Goal: Task Accomplishment & Management: Complete application form

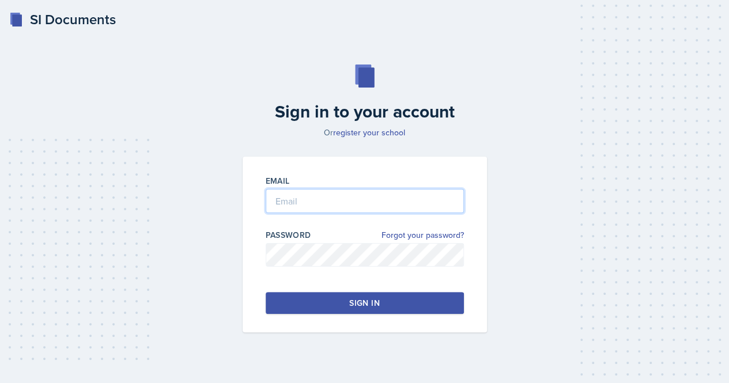
type input "[EMAIL_ADDRESS][DOMAIN_NAME]"
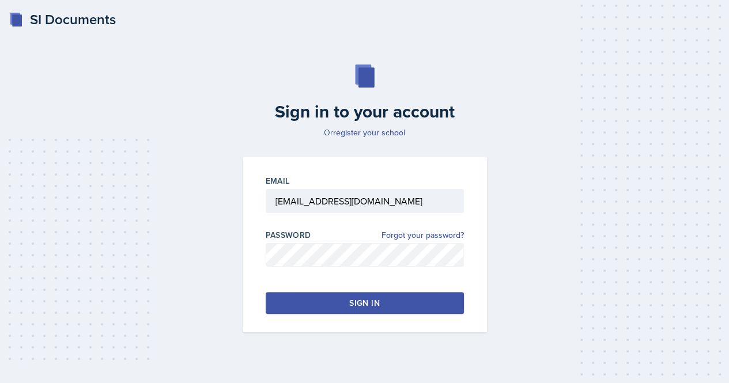
click at [348, 302] on button "Sign in" at bounding box center [365, 303] width 198 height 22
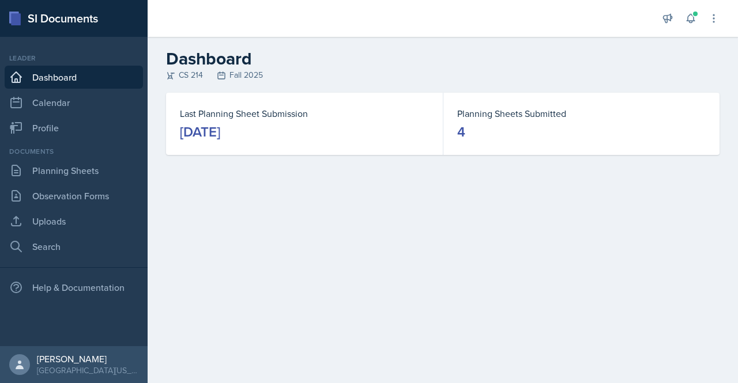
click at [65, 81] on link "Dashboard" at bounding box center [74, 77] width 138 height 23
click at [42, 172] on link "Planning Sheets" at bounding box center [74, 170] width 138 height 23
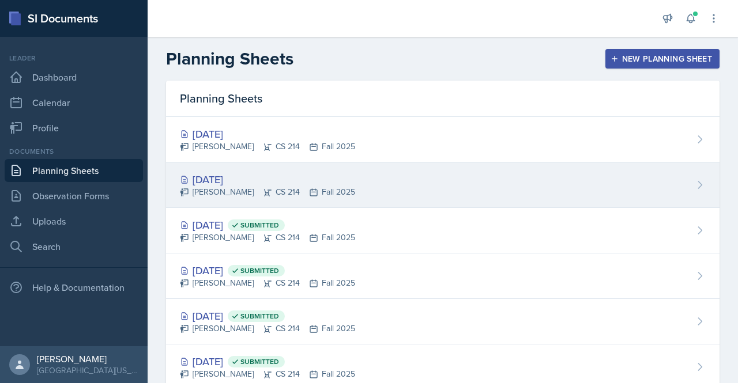
click at [220, 172] on div "[DATE]" at bounding box center [267, 180] width 175 height 16
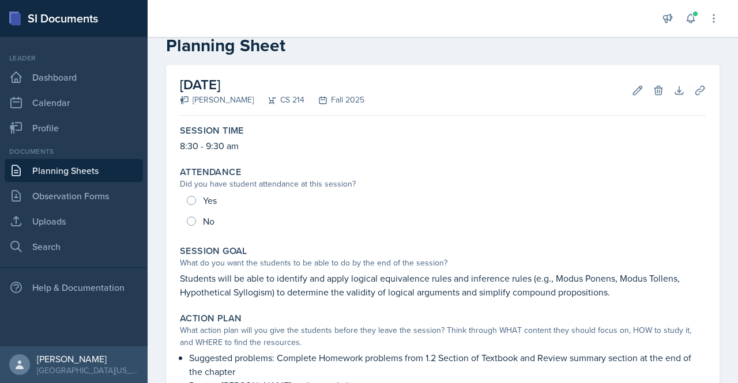
scroll to position [27, 0]
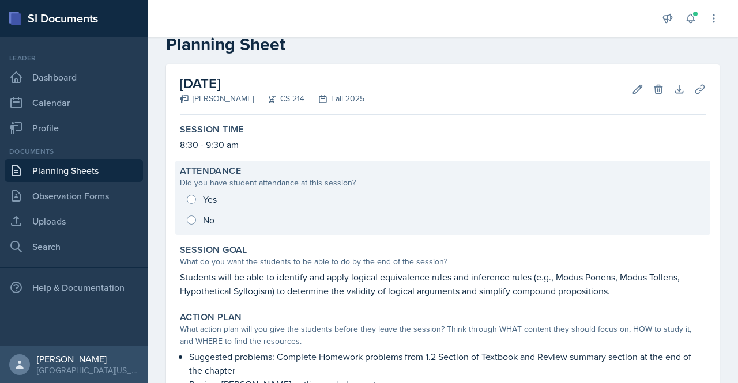
click at [193, 199] on div "Yes No" at bounding box center [443, 210] width 526 height 42
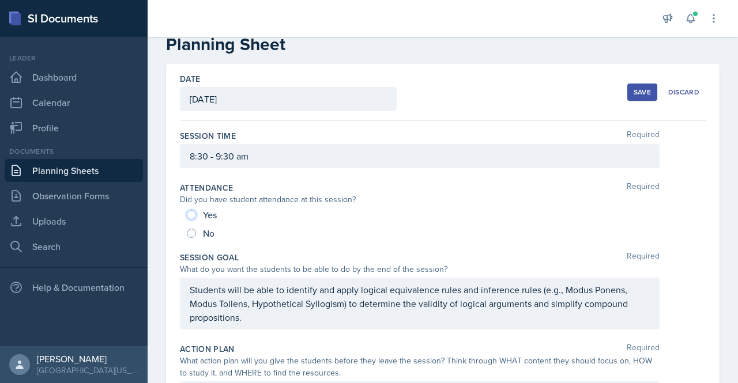
click at [190, 212] on input "Yes" at bounding box center [191, 214] width 9 height 9
radio input "true"
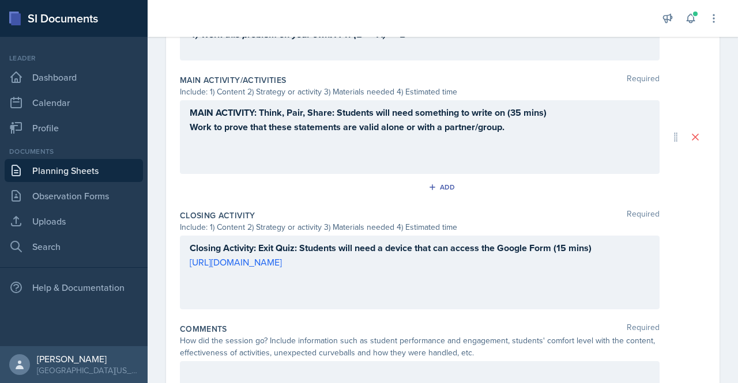
scroll to position [627, 0]
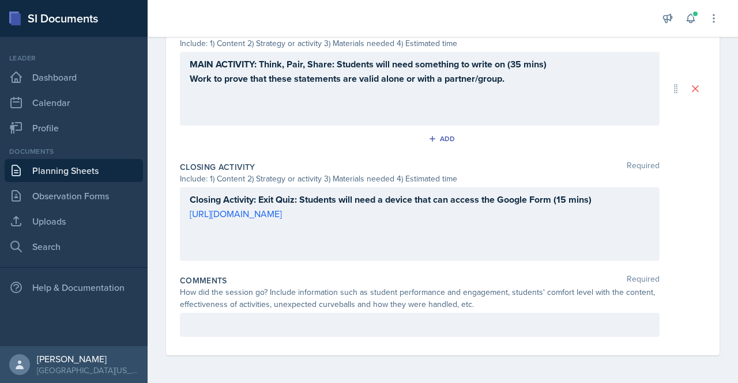
click at [404, 334] on div at bounding box center [420, 325] width 480 height 24
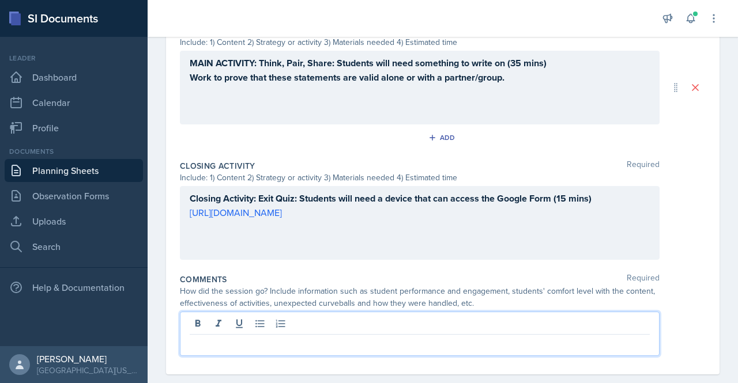
scroll to position [647, 0]
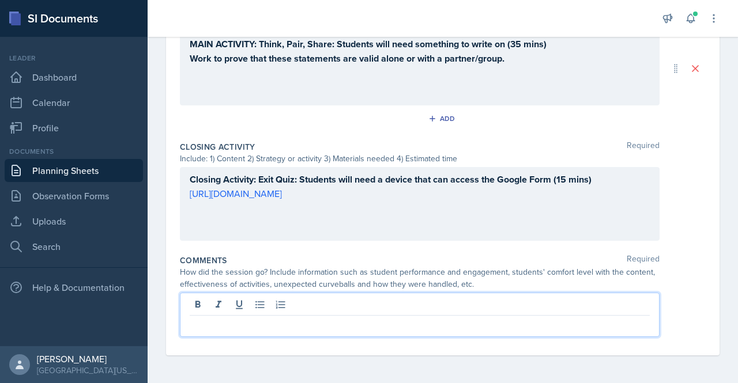
click at [404, 334] on div at bounding box center [420, 315] width 480 height 44
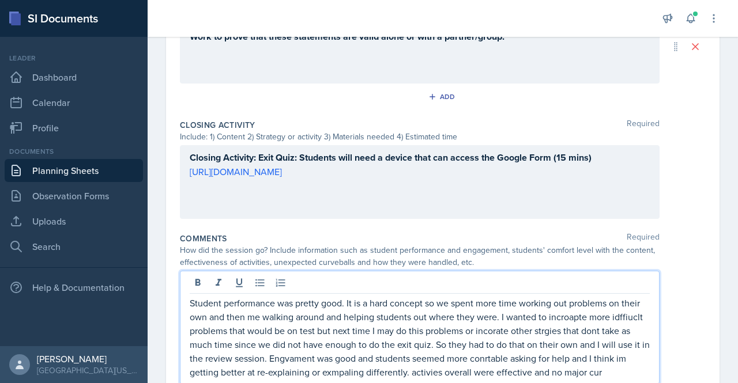
scroll to position [682, 0]
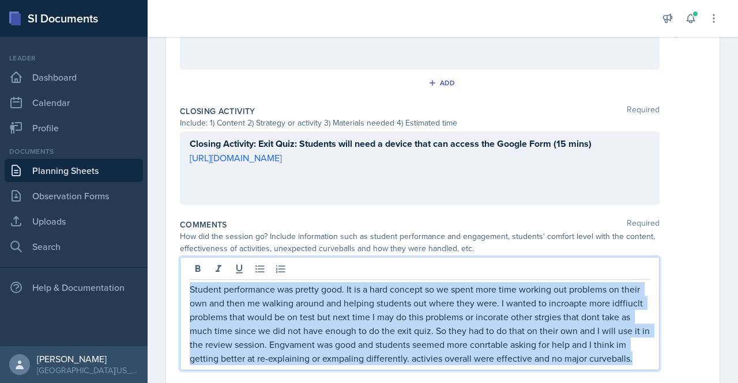
drag, startPoint x: 242, startPoint y: 375, endPoint x: 187, endPoint y: 295, distance: 97.1
click at [187, 295] on div "Student performance was pretty good. It is a hard concept so we spent more time…" at bounding box center [420, 314] width 480 height 114
copy p "Student performance was pretty good. It is a hard concept so we spent more time…"
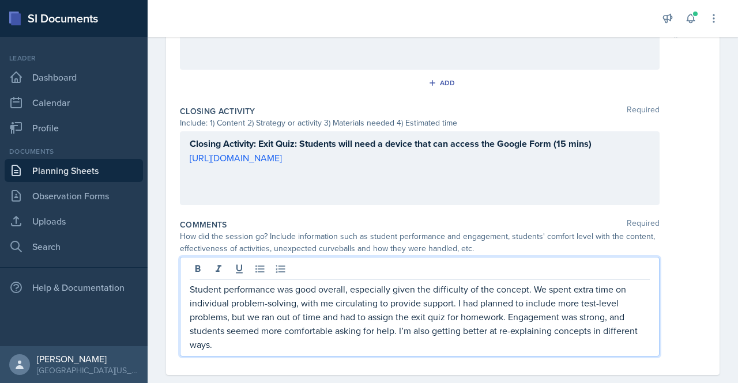
click at [296, 293] on p "Student performance was good overall, especially given the difficulty of the co…" at bounding box center [420, 316] width 460 height 69
click at [589, 327] on p "Student performance was pretty good overall, especially given the difficulty of…" at bounding box center [420, 316] width 460 height 69
click at [462, 322] on p "Student performance was pretty good overall, especially given the difficulty of…" at bounding box center [420, 316] width 460 height 69
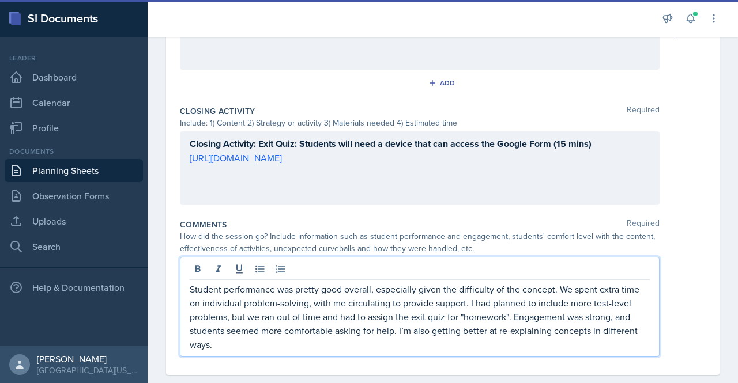
click at [386, 320] on p "Student performance was pretty good overall, especially given the difficulty of…" at bounding box center [420, 316] width 460 height 69
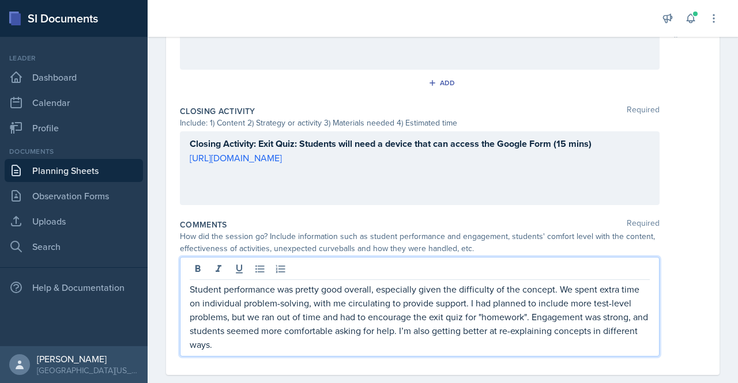
click at [467, 320] on p "Student performance was pretty good overall, especially given the difficulty of…" at bounding box center [420, 316] width 460 height 69
click at [466, 322] on p "Student performance was pretty good overall, especially given the difficulty of…" at bounding box center [420, 316] width 460 height 69
click at [468, 320] on p "Student performance was pretty good overall, especially given the difficulty of…" at bounding box center [420, 316] width 460 height 69
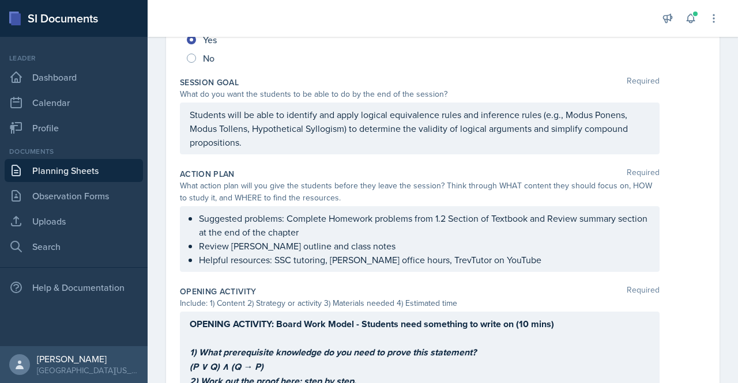
scroll to position [0, 0]
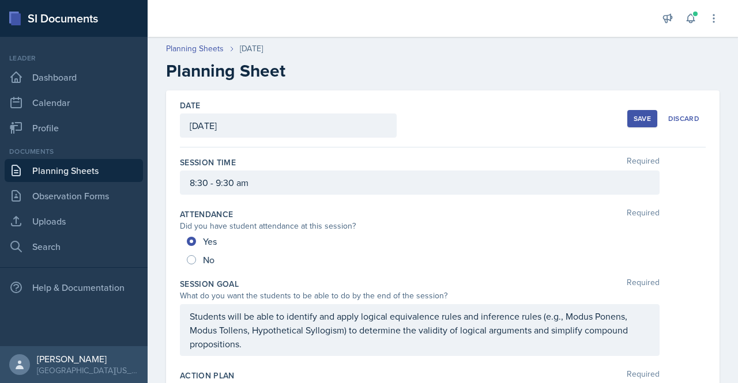
click at [627, 124] on button "Save" at bounding box center [642, 118] width 30 height 17
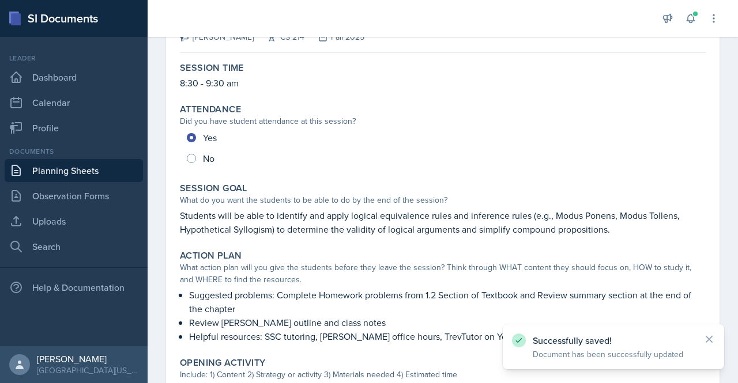
scroll to position [556, 0]
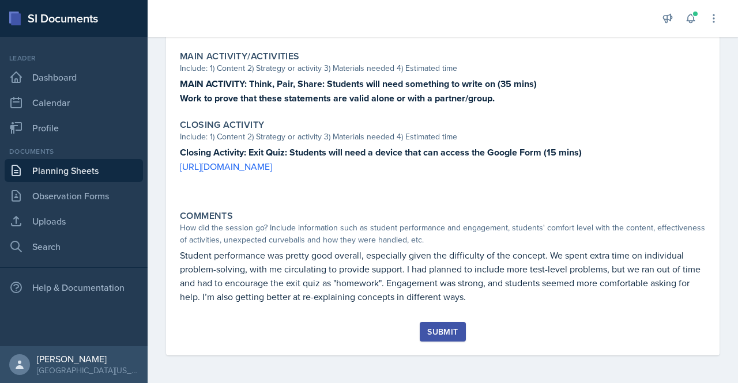
click at [446, 323] on button "Submit" at bounding box center [443, 332] width 46 height 20
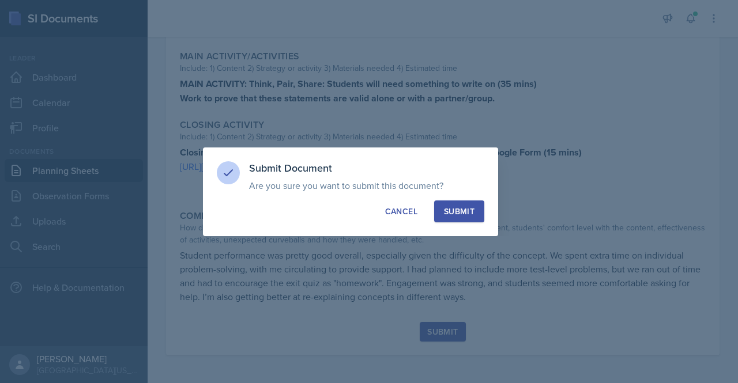
click at [448, 207] on div "Submit" at bounding box center [459, 212] width 31 height 12
radio input "true"
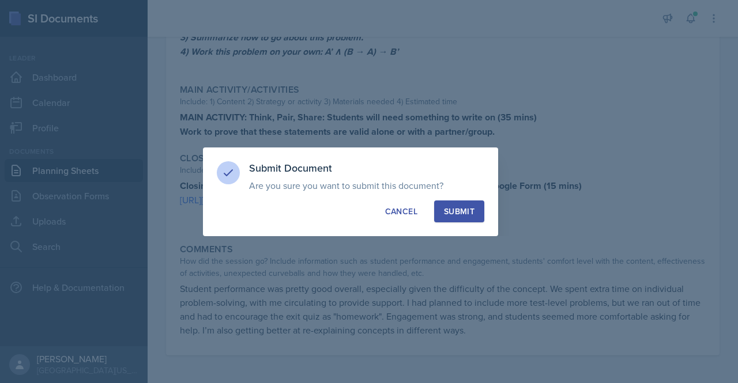
scroll to position [522, 0]
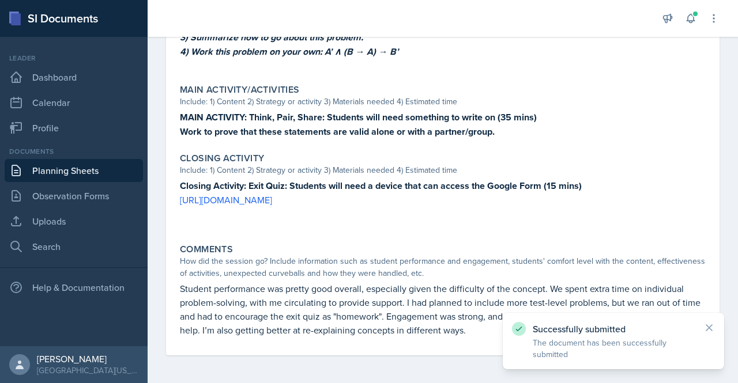
click at [69, 170] on link "Planning Sheets" at bounding box center [74, 170] width 138 height 23
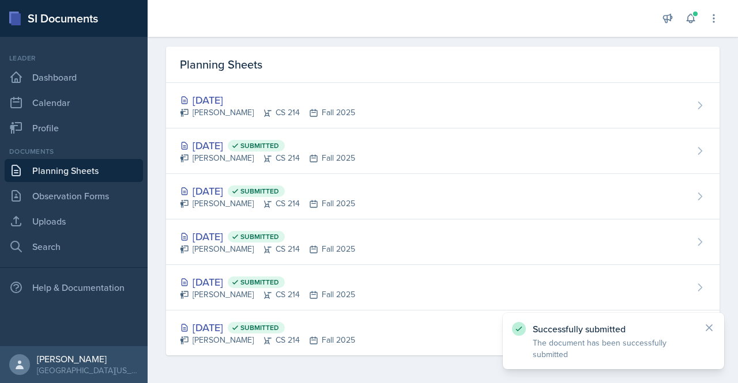
scroll to position [32, 0]
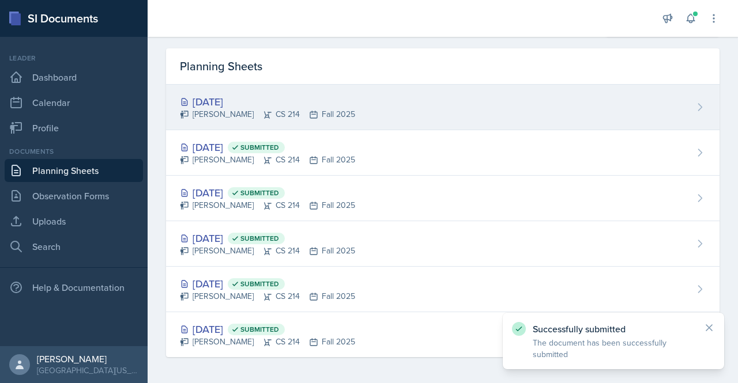
click at [402, 105] on div "[DATE] [PERSON_NAME] CS 214 Fall 2025" at bounding box center [442, 108] width 553 height 46
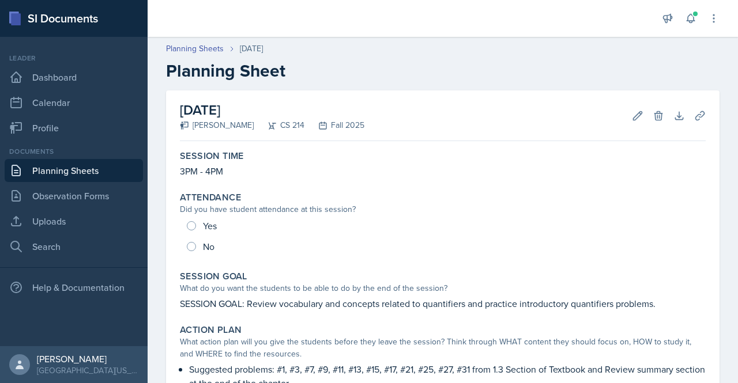
click at [82, 168] on link "Planning Sheets" at bounding box center [74, 170] width 138 height 23
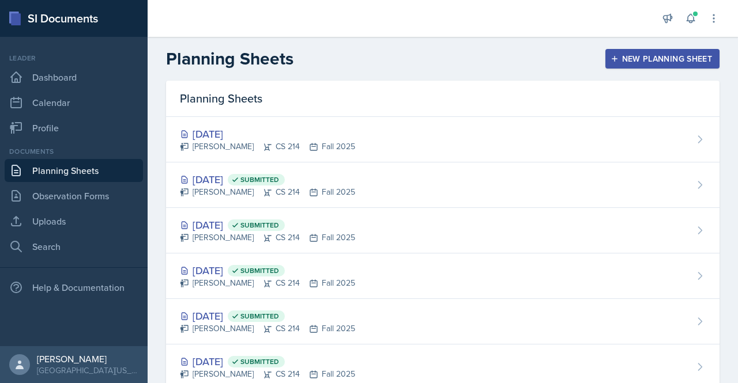
click at [635, 59] on div "New Planning Sheet" at bounding box center [662, 58] width 99 height 9
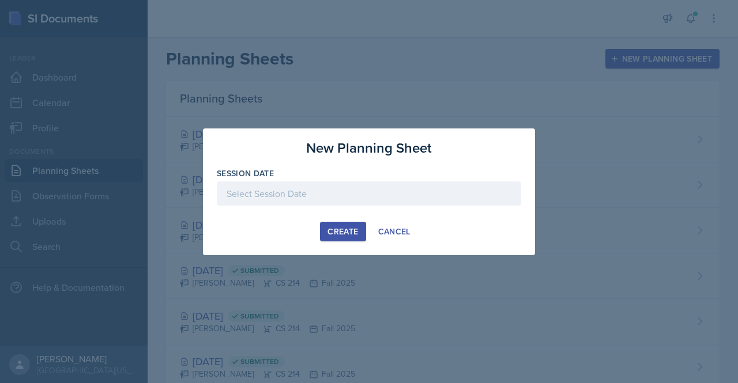
click at [310, 194] on div at bounding box center [369, 194] width 304 height 24
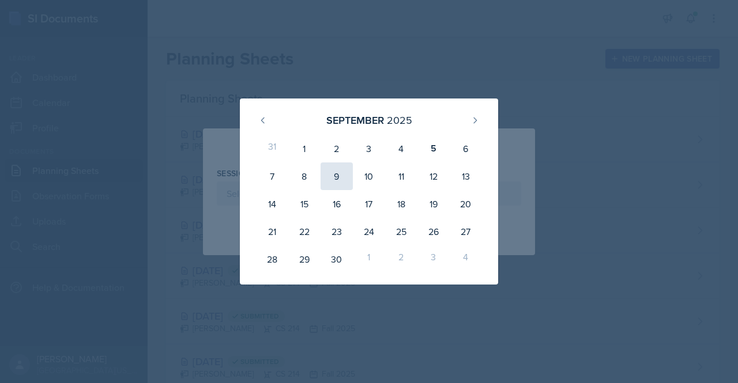
click at [341, 169] on div "9" at bounding box center [337, 177] width 32 height 28
type input "[DATE]"
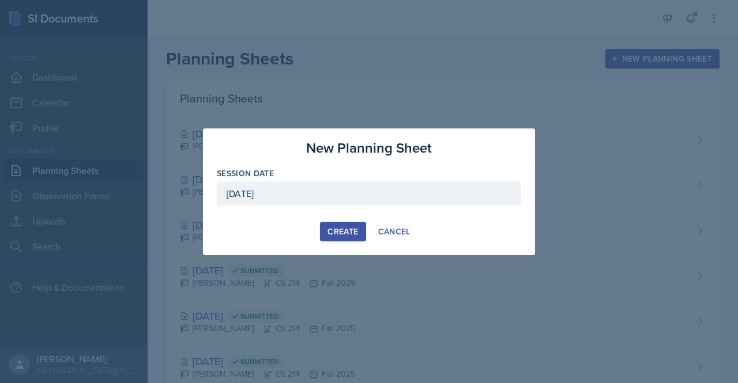
click at [339, 229] on div "Create" at bounding box center [342, 231] width 31 height 9
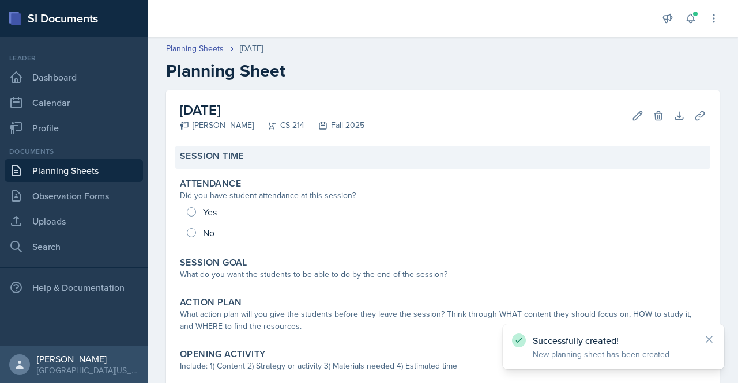
click at [276, 154] on div "Session Time" at bounding box center [443, 156] width 526 height 12
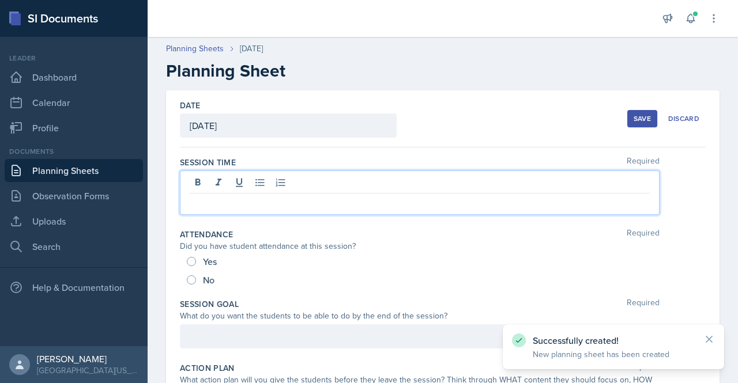
click at [283, 178] on div at bounding box center [420, 193] width 480 height 44
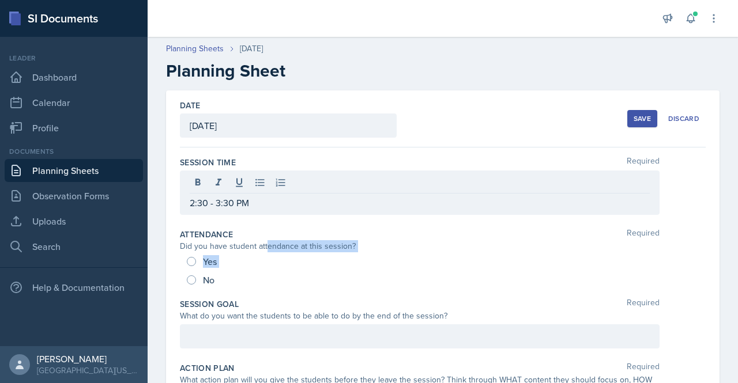
drag, startPoint x: 202, startPoint y: 276, endPoint x: 270, endPoint y: 240, distance: 77.1
click at [270, 240] on div "Attendance Required Did you have student attendance at this session? Yes No" at bounding box center [443, 259] width 526 height 70
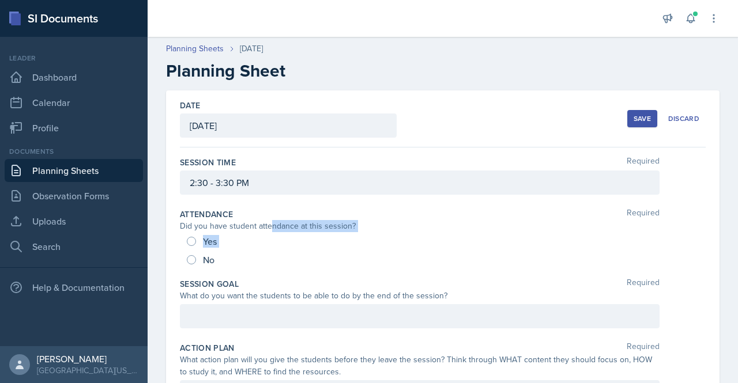
click at [422, 235] on div "Yes" at bounding box center [443, 241] width 512 height 18
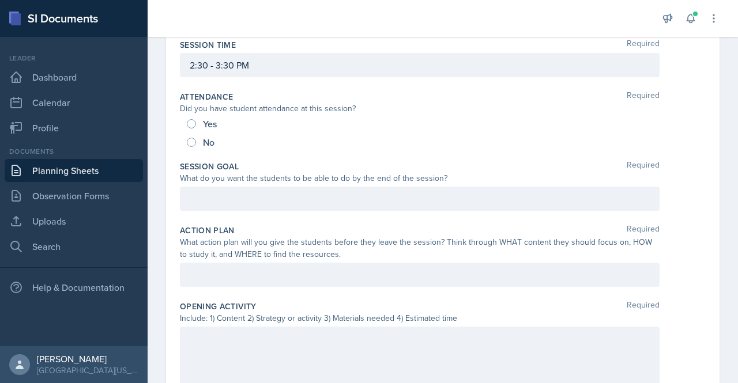
scroll to position [127, 0]
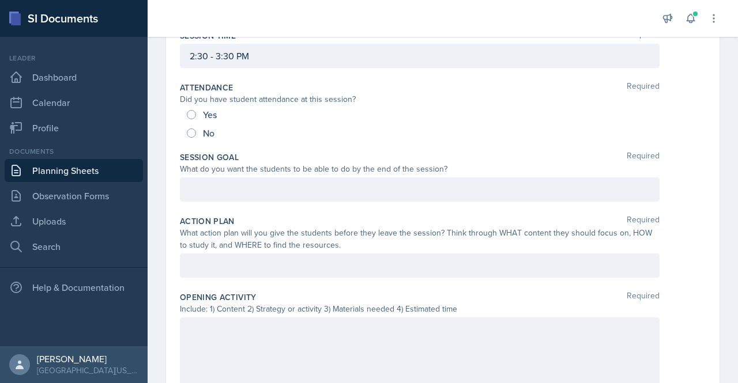
click at [235, 190] on p at bounding box center [420, 190] width 460 height 14
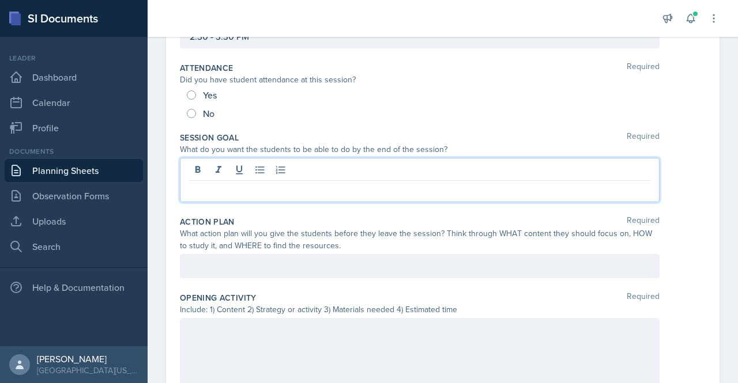
paste div
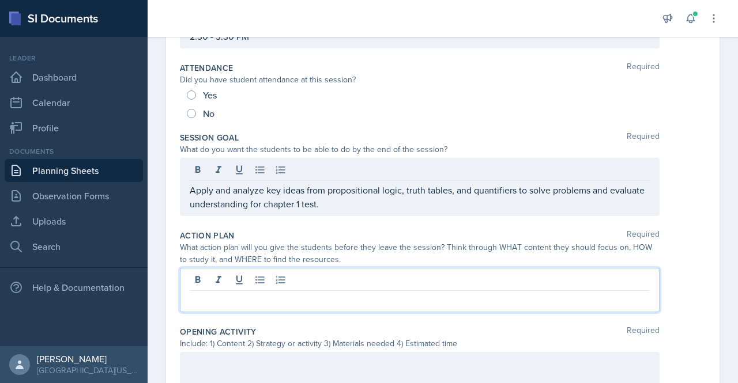
click at [215, 280] on div at bounding box center [420, 290] width 480 height 44
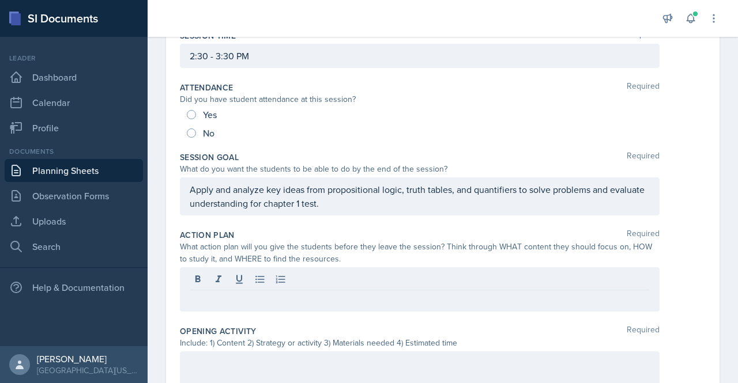
click at [208, 305] on div at bounding box center [420, 289] width 480 height 44
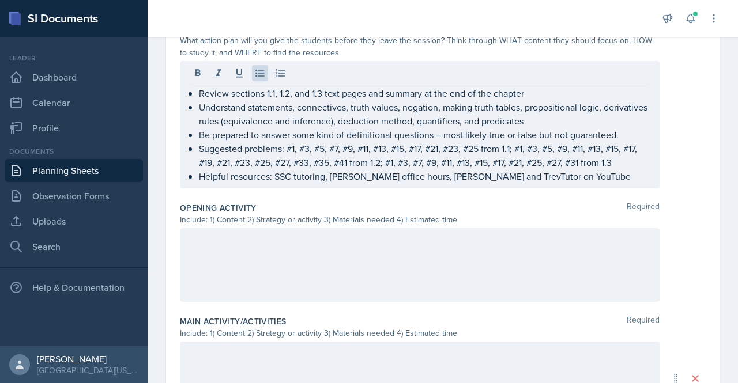
scroll to position [342, 0]
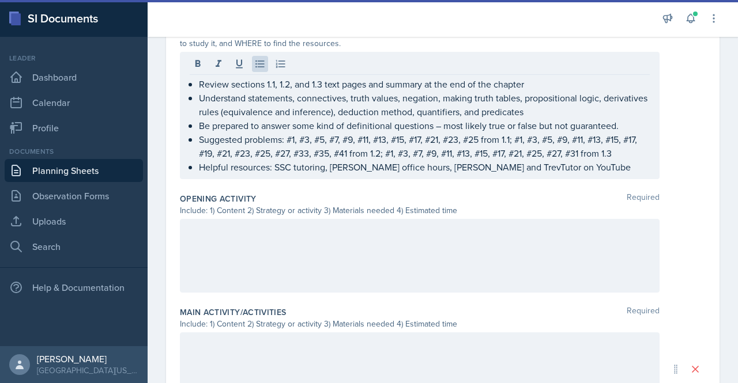
click at [288, 246] on div at bounding box center [420, 256] width 480 height 74
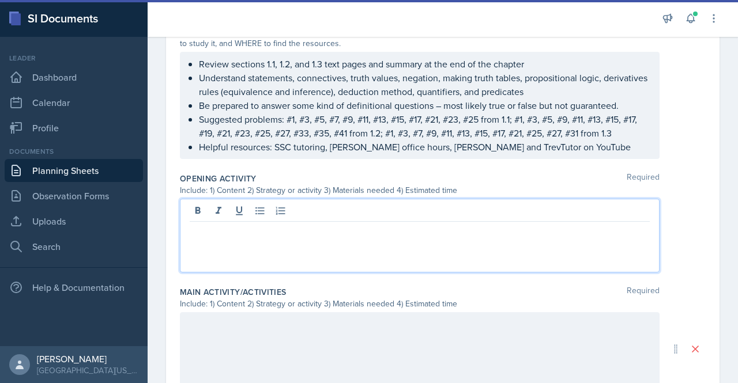
scroll to position [362, 0]
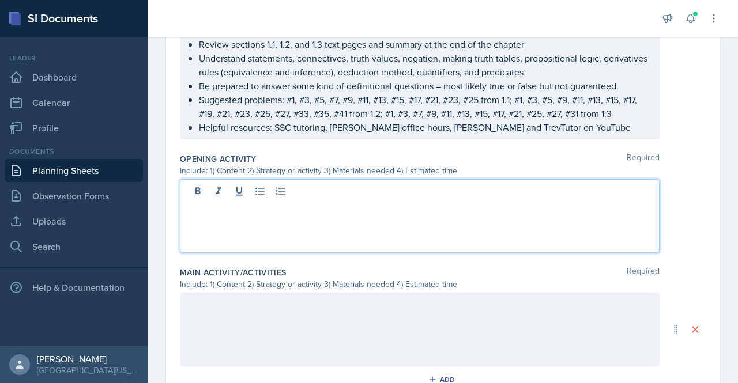
paste div
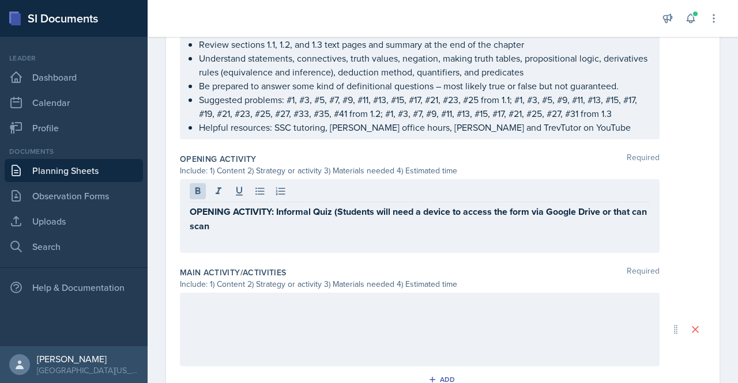
click at [288, 246] on div "OPENING ACTIVITY: Informal Quiz (Students will need a device to access the form…" at bounding box center [420, 216] width 480 height 74
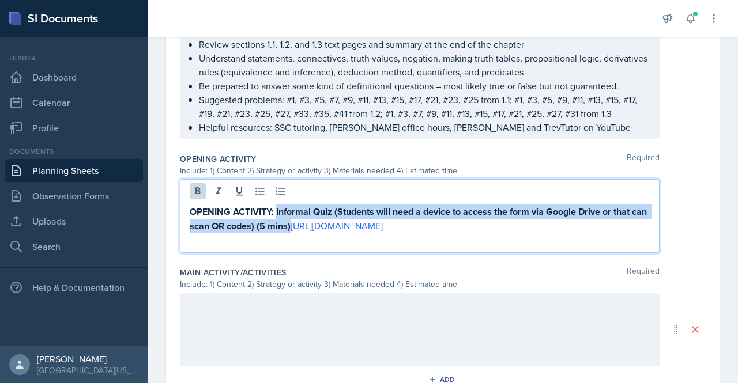
drag, startPoint x: 307, startPoint y: 225, endPoint x: 277, endPoint y: 211, distance: 33.3
click at [277, 211] on strong "OPENING ACTIVITY: Informal Quiz (Students will need a device to access the form…" at bounding box center [419, 219] width 459 height 28
click at [191, 190] on button at bounding box center [198, 191] width 16 height 16
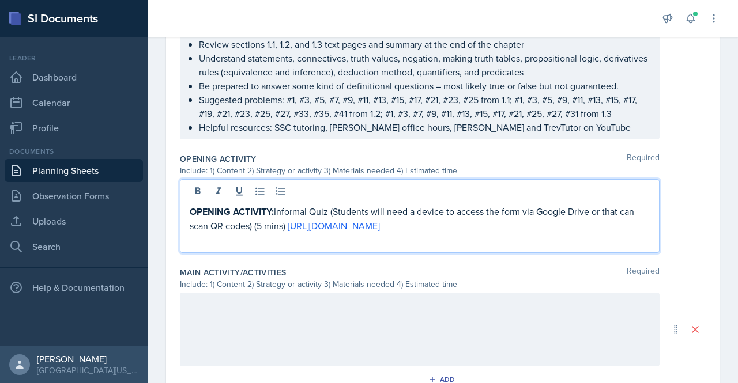
click at [232, 207] on strong "OPENING ACTIVITY:" at bounding box center [232, 211] width 84 height 13
click at [233, 307] on div at bounding box center [420, 330] width 480 height 74
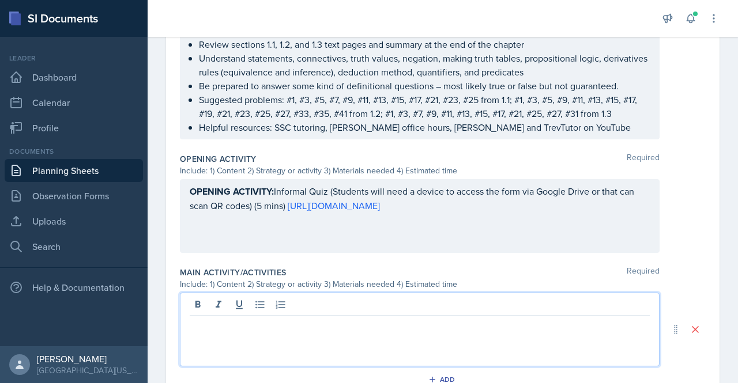
click at [212, 336] on div at bounding box center [420, 330] width 480 height 74
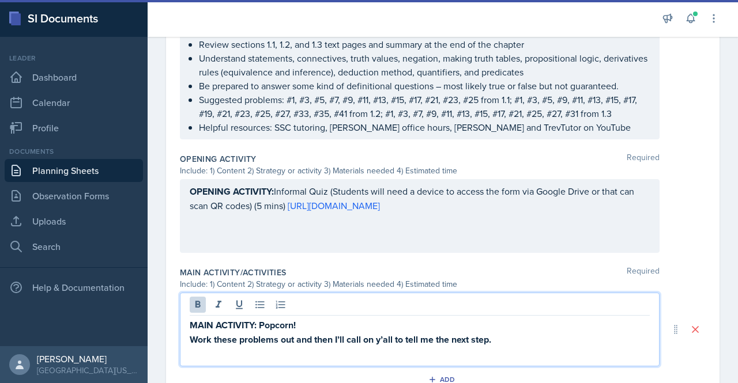
click at [190, 336] on strong "Work these problems out and then I’ll call on y’all to tell me the next step." at bounding box center [340, 339] width 301 height 13
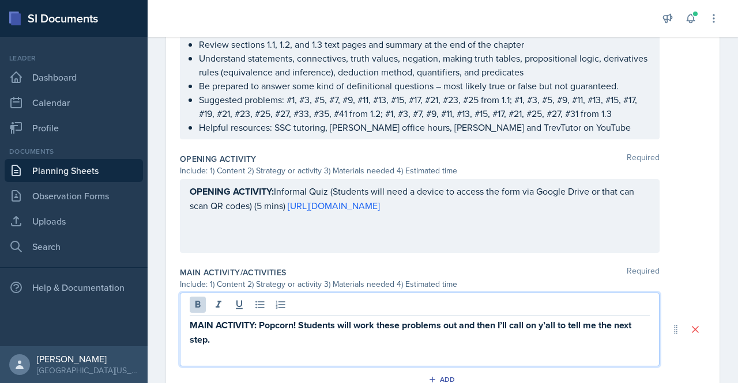
click at [391, 327] on strong "MAIN ACTIVITY: Popcorn! Students will work these problems out and then I’ll cal…" at bounding box center [412, 333] width 444 height 28
click at [424, 325] on strong "MAIN ACTIVITY: Popcorn! Students will work problems out and then I’ll call on y…" at bounding box center [409, 325] width 439 height 13
click at [375, 340] on p "MAIN ACTIVITY: Popcorn! Students will work provided problems from sections 1.1,…" at bounding box center [420, 332] width 460 height 29
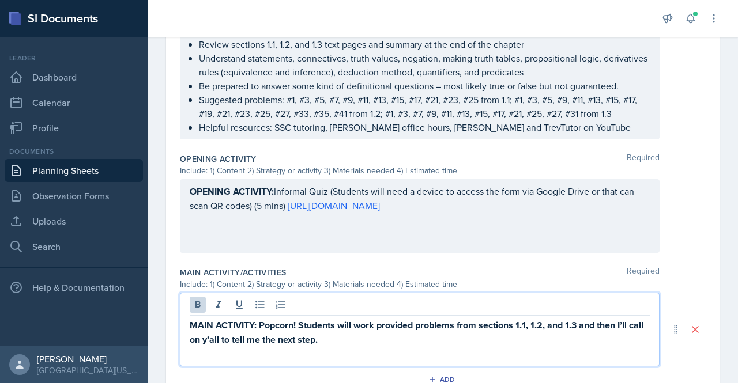
click at [228, 337] on strong "MAIN ACTIVITY: Popcorn! Students will work provided problems from sections 1.1,…" at bounding box center [418, 333] width 456 height 28
drag, startPoint x: 228, startPoint y: 337, endPoint x: 355, endPoint y: 334, distance: 126.9
click at [355, 334] on p "MAIN ACTIVITY: Popcorn! Students will work provided problems from sections 1.1,…" at bounding box center [420, 332] width 460 height 29
click at [349, 338] on p "MAIN ACTIVITY: Popcorn! Students will work provided problems from sections 1.1,…" at bounding box center [420, 332] width 460 height 29
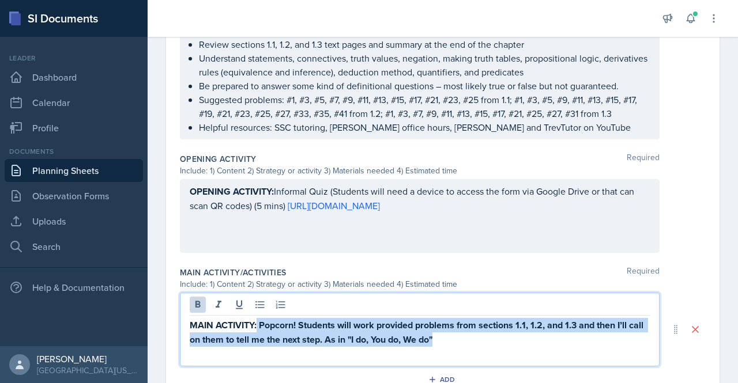
drag, startPoint x: 493, startPoint y: 338, endPoint x: 257, endPoint y: 327, distance: 237.2
click at [257, 327] on p "MAIN ACTIVITY: Popcorn! Students will work provided problems from sections 1.1,…" at bounding box center [420, 332] width 460 height 29
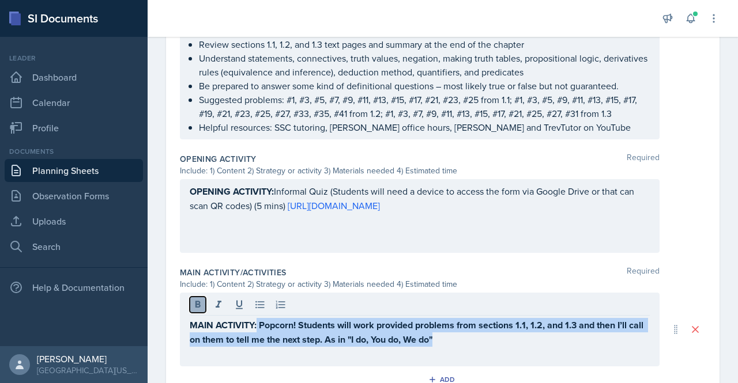
click at [197, 309] on button at bounding box center [198, 305] width 16 height 16
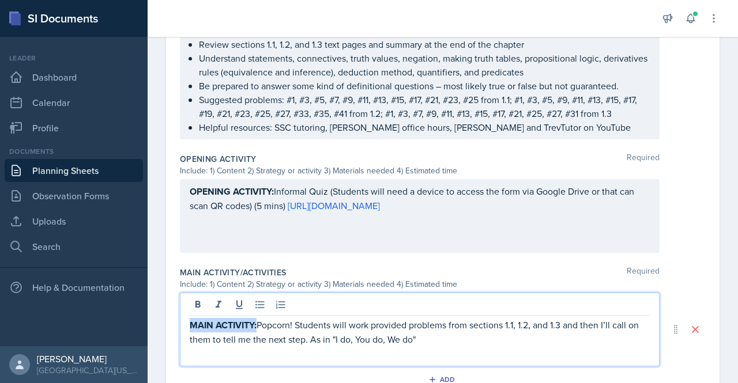
click at [402, 321] on p "MAIN ACTIVITY: Popcorn! Students will work provided problems from sections 1.1,…" at bounding box center [420, 332] width 460 height 28
click at [478, 337] on p "MAIN ACTIVITY: Popcorn! Students will work provided problems from sections 1.1,…" at bounding box center [420, 332] width 460 height 28
click at [315, 337] on p "MAIN ACTIVITY: Popcorn! Students will work provided problems from sections 1.1,…" at bounding box center [420, 332] width 460 height 28
click at [321, 337] on p "MAIN ACTIVITY: Popcorn! Students will work provided problems from sections 1.1,…" at bounding box center [420, 332] width 460 height 28
click at [437, 335] on p "MAIN ACTIVITY: Popcorn! Students will work provided problems from sections 1.1,…" at bounding box center [420, 332] width 460 height 28
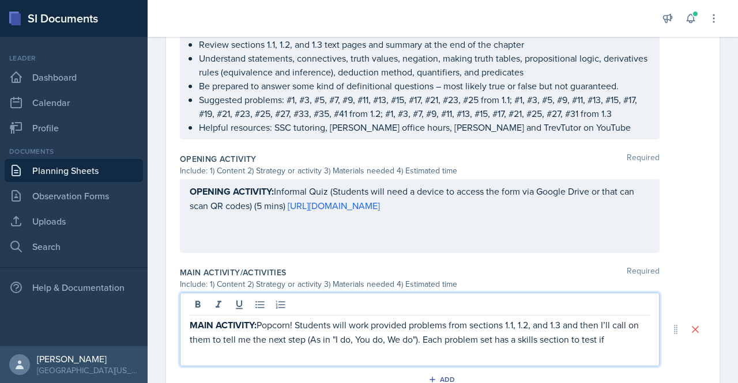
click at [466, 336] on p "MAIN ACTIVITY: Popcorn! Students will work provided problems from sections 1.1,…" at bounding box center [420, 332] width 460 height 28
click at [601, 331] on p "MAIN ACTIVITY: Popcorn! Students will work provided problems from sections 1.1,…" at bounding box center [420, 332] width 460 height 28
click at [621, 335] on p "MAIN ACTIVITY: Popcorn! Students will work provided problems from sections 1.1,…" at bounding box center [420, 332] width 460 height 28
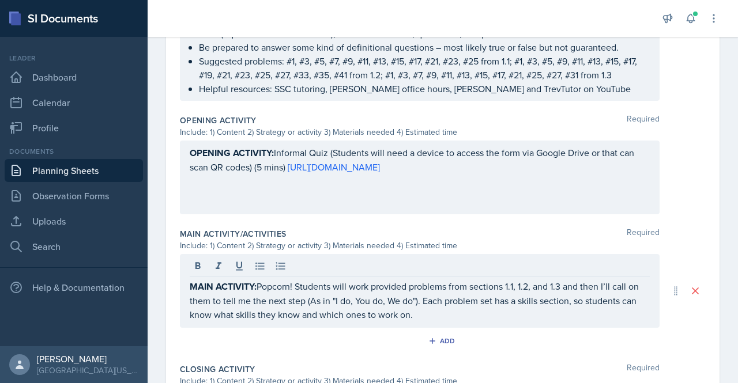
scroll to position [440, 0]
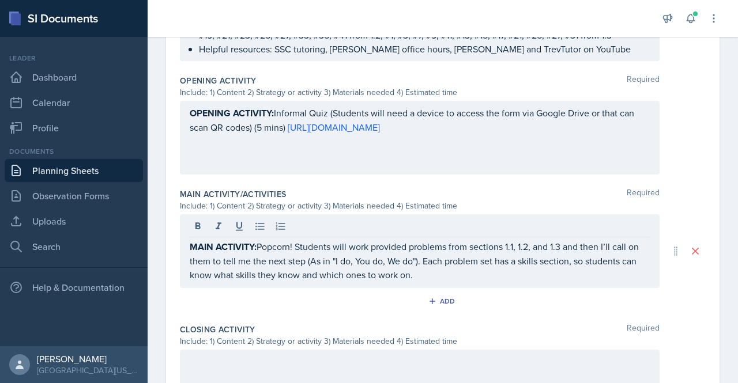
click at [436, 273] on p "MAIN ACTIVITY: Popcorn! Students will work provided problems from sections 1.1,…" at bounding box center [420, 261] width 460 height 42
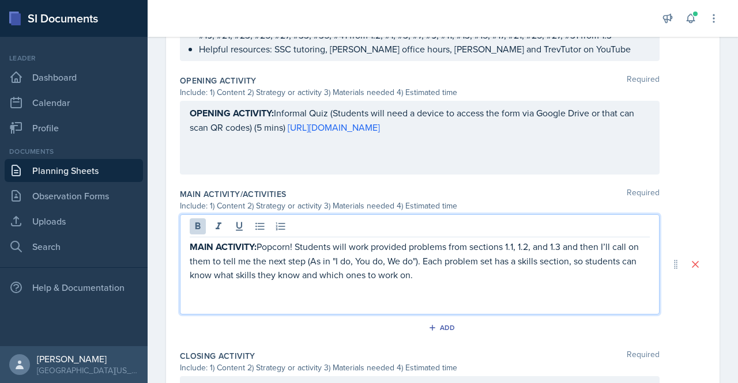
click at [254, 246] on strong "MAIN ACTIVITY:" at bounding box center [223, 246] width 67 height 13
click at [299, 245] on p "MAIN ACTIVITY: Popcorn! Students will work provided problems from sections 1.1,…" at bounding box center [420, 261] width 460 height 42
click at [457, 270] on p "MAIN ACTIVITY: Popcorn! Students will work provided problems from sections 1.1,…" at bounding box center [420, 261] width 460 height 42
click at [432, 275] on p "MAIN ACTIVITY: Popcorn! Students will work provided problems from sections 1.1,…" at bounding box center [420, 261] width 460 height 42
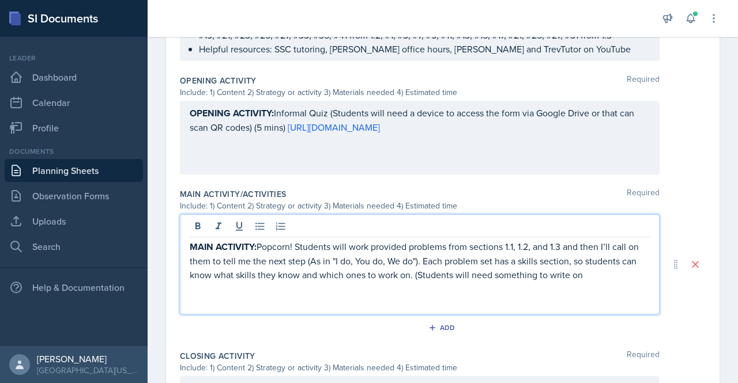
click at [601, 275] on p "MAIN ACTIVITY: Popcorn! Students will work provided problems from sections 1.1,…" at bounding box center [420, 261] width 460 height 42
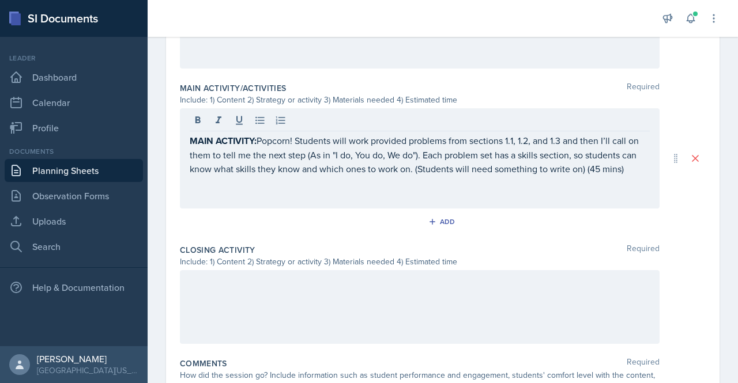
scroll to position [551, 0]
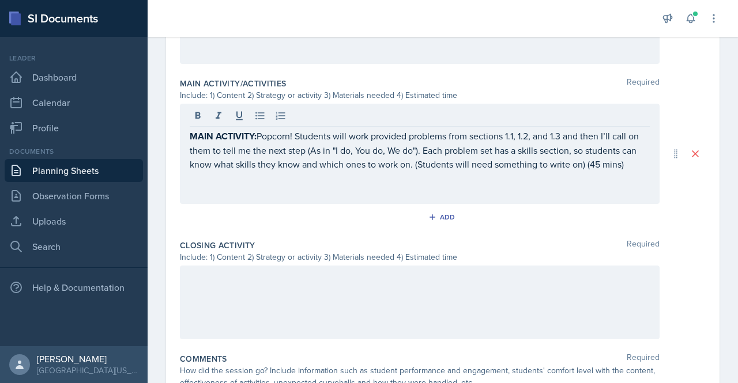
click at [329, 310] on div at bounding box center [420, 303] width 480 height 74
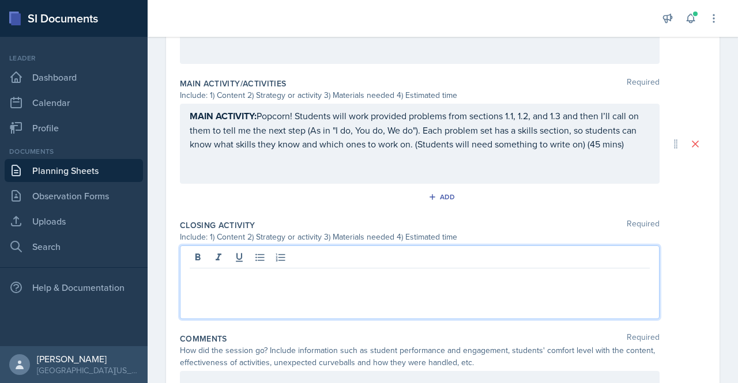
scroll to position [571, 0]
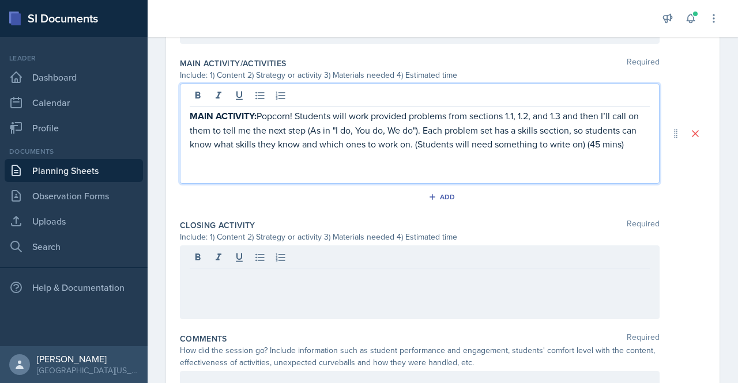
click at [432, 165] on p at bounding box center [420, 172] width 460 height 14
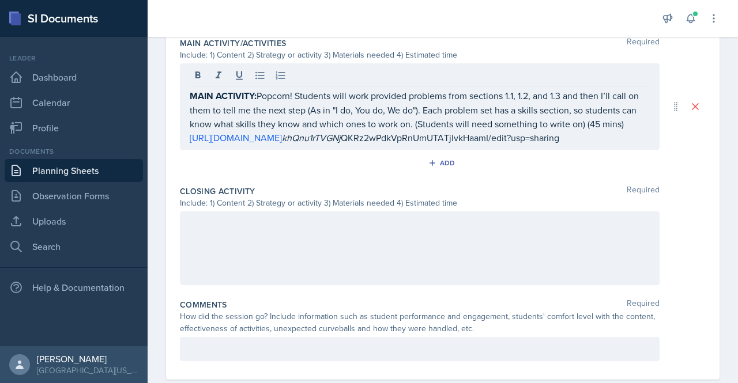
click at [292, 148] on div "Main Activity/Activities Required Include: 1) Content 2) Strategy or activity 3…" at bounding box center [443, 107] width 526 height 148
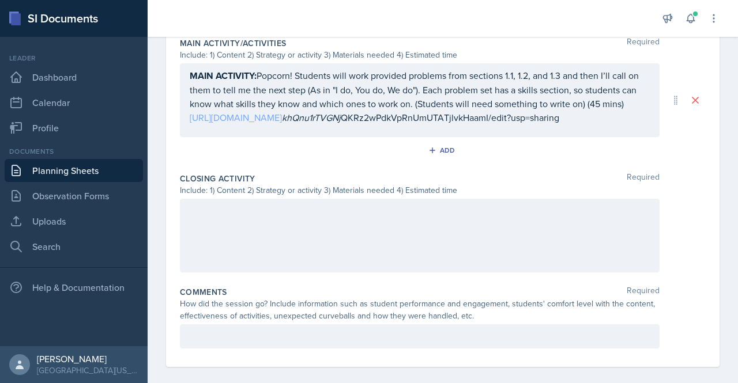
click at [276, 121] on div "MAIN ACTIVITY: Popcorn! Students will work provided problems from sections 1.1,…" at bounding box center [420, 97] width 460 height 56
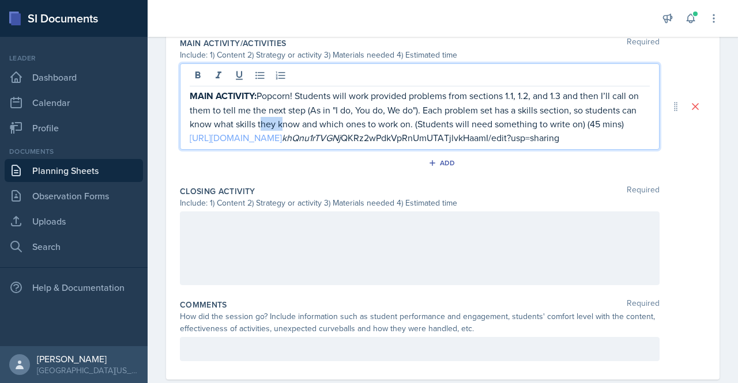
click at [276, 121] on p "MAIN ACTIVITY: Popcorn! Students will work provided problems from sections 1.1,…" at bounding box center [420, 110] width 460 height 42
click at [407, 126] on p "MAIN ACTIVITY: Popcorn! Students will work provided problems from sections 1.1,…" at bounding box center [420, 110] width 460 height 42
click at [341, 133] on em "khQnu1rTVGNj" at bounding box center [311, 137] width 59 height 13
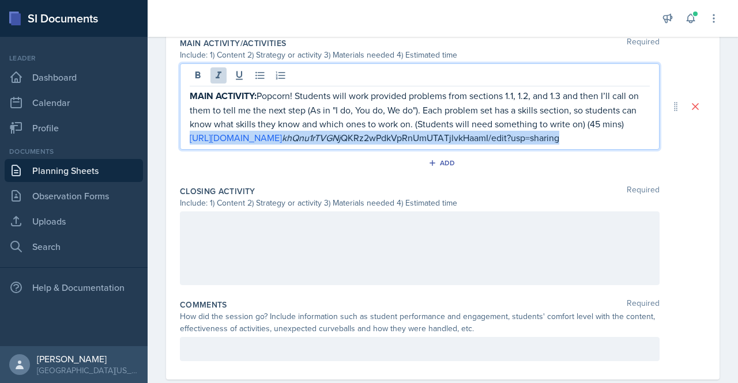
click at [341, 133] on em "khQnu1rTVGNj" at bounding box center [311, 137] width 59 height 13
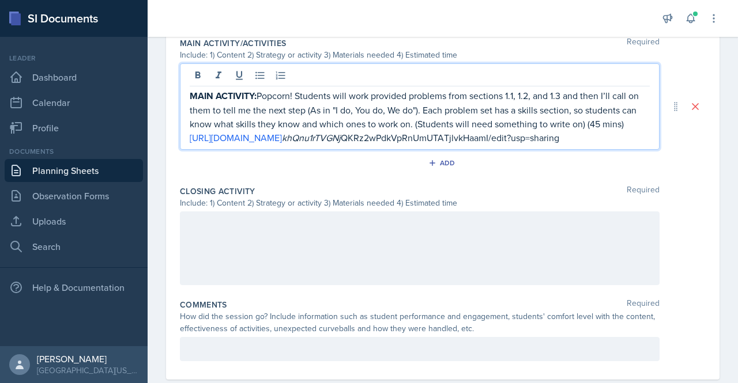
click at [634, 141] on p "[URL][DOMAIN_NAME] khQnu1rTVGNj QKRz2wPdkVpRnUmUTATjlvkHaamI/edit?usp=sharing" at bounding box center [420, 138] width 460 height 14
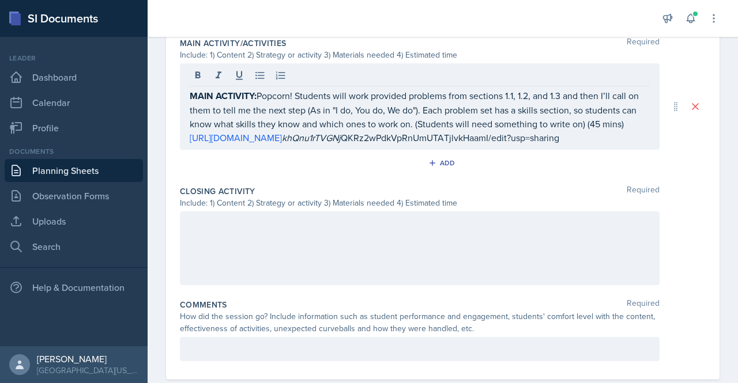
click at [435, 243] on div at bounding box center [420, 249] width 480 height 74
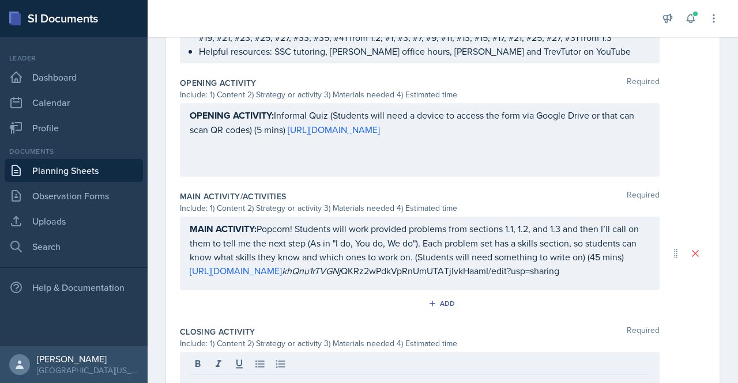
scroll to position [455, 0]
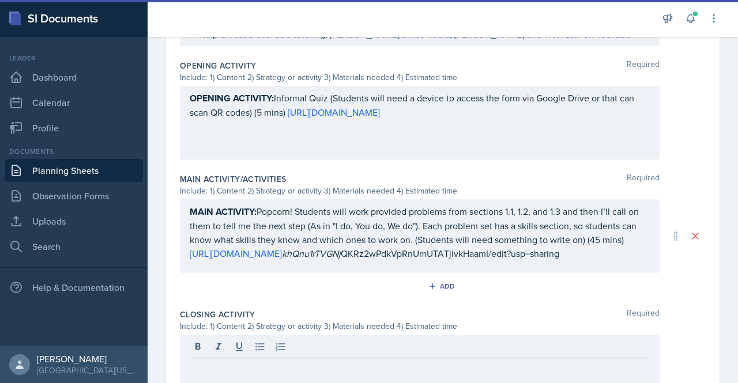
click at [236, 360] on p at bounding box center [420, 367] width 460 height 14
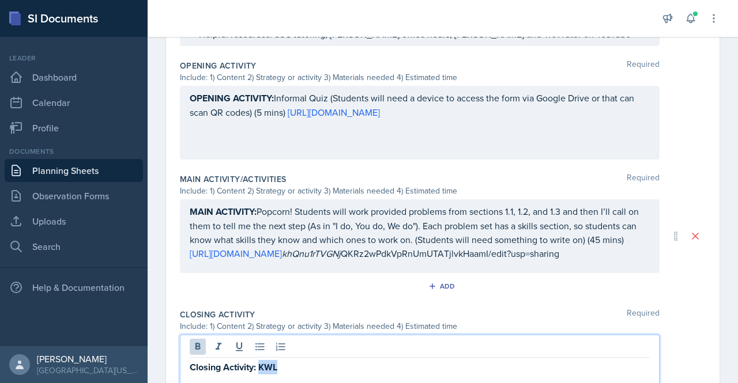
drag, startPoint x: 279, startPoint y: 363, endPoint x: 261, endPoint y: 365, distance: 18.6
click at [261, 365] on p "Closing Activity: KWL" at bounding box center [420, 367] width 460 height 14
click at [198, 344] on icon at bounding box center [197, 346] width 5 height 7
click at [306, 368] on p "Closing Activity: KWL" at bounding box center [420, 367] width 460 height 14
click at [281, 367] on p "Closing Activity: KWL Students will need something to write on" at bounding box center [420, 367] width 460 height 14
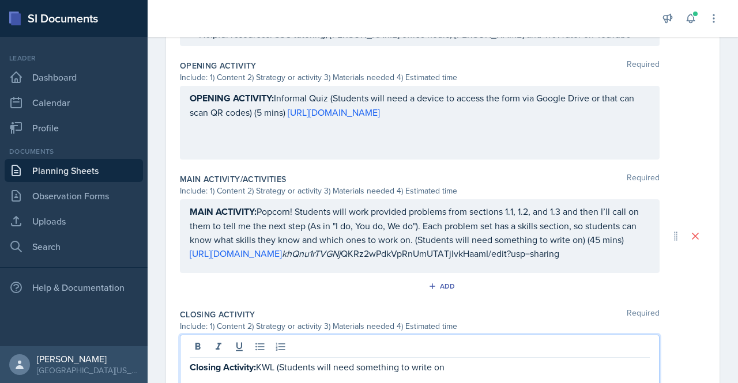
click at [474, 365] on p "Closing Activity: KWL (Students will need something to write on" at bounding box center [420, 367] width 460 height 14
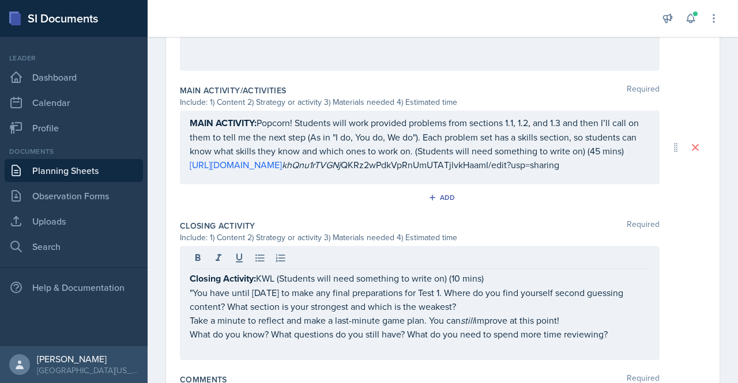
scroll to position [545, 0]
click at [578, 318] on p "Take a minute to reflect and make a last-minute game plan. You can still improv…" at bounding box center [420, 319] width 460 height 14
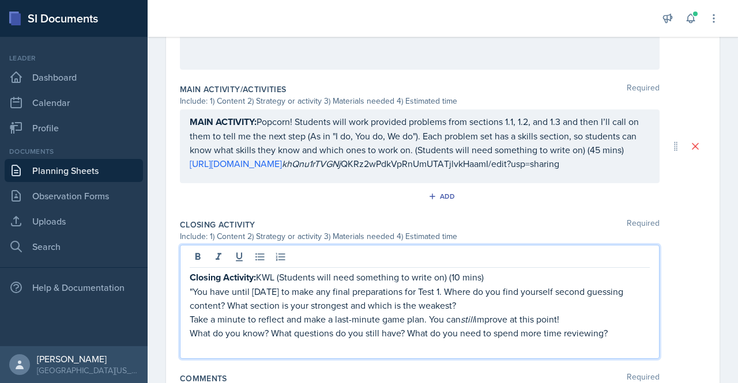
click at [620, 328] on p "What do you know? What questions do you still have? What do you need to spend m…" at bounding box center [420, 333] width 460 height 14
click at [199, 285] on p ""You have until [DATE] to make any final preparations for Test 1. Where do you …" at bounding box center [420, 299] width 460 height 28
click at [502, 281] on p "Closing Activity: KWL (Students will need something to write on) (10 mins)" at bounding box center [420, 277] width 460 height 14
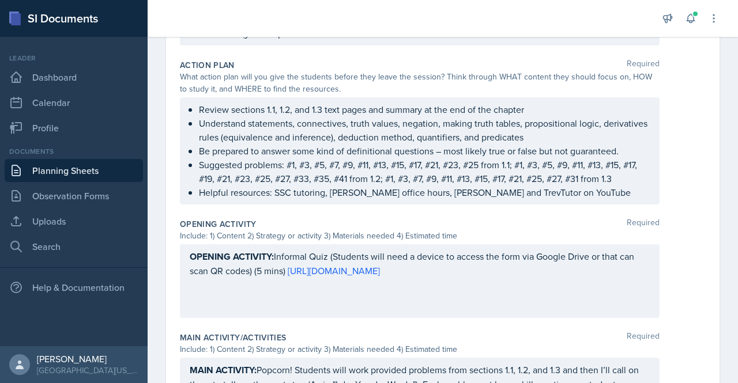
scroll to position [0, 0]
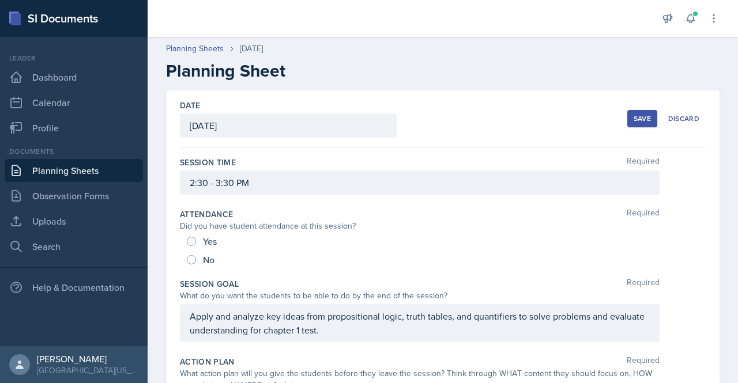
click at [642, 120] on div "Save" at bounding box center [642, 118] width 17 height 9
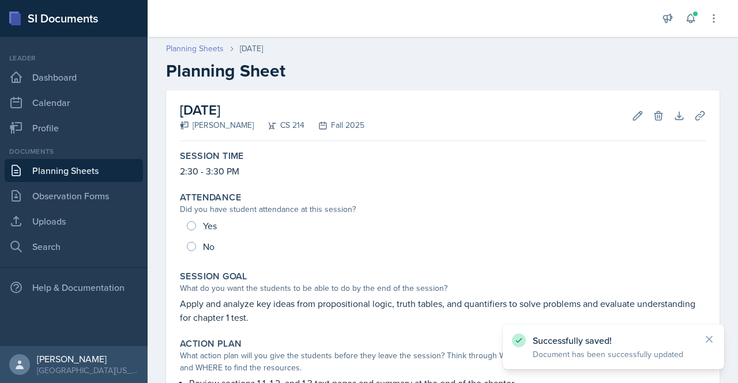
click at [195, 47] on link "Planning Sheets" at bounding box center [195, 49] width 58 height 12
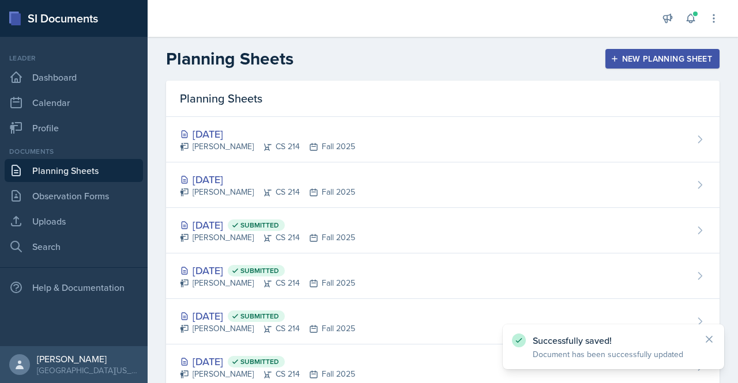
click at [640, 60] on div "New Planning Sheet" at bounding box center [662, 58] width 99 height 9
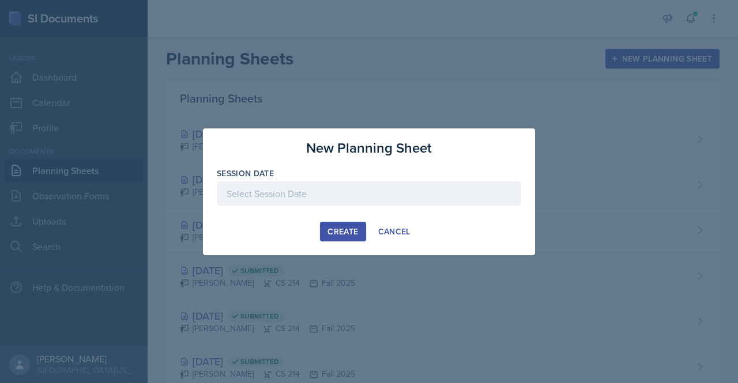
click at [383, 199] on div at bounding box center [369, 194] width 304 height 24
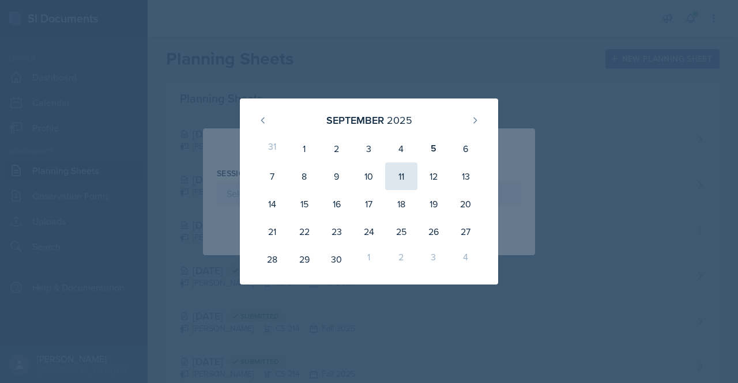
click at [407, 172] on div "11" at bounding box center [401, 177] width 32 height 28
type input "[DATE]"
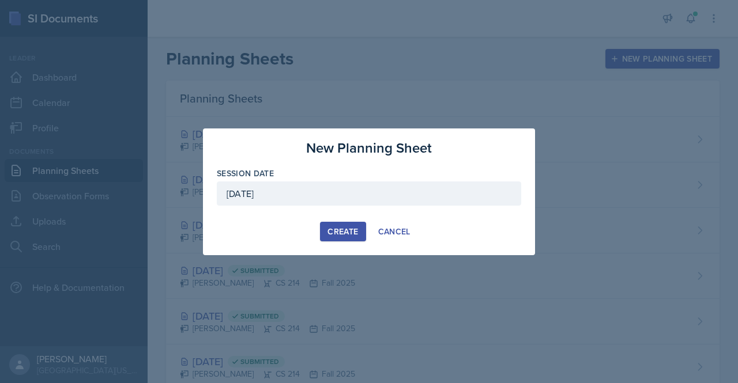
click at [347, 232] on div "Create" at bounding box center [342, 231] width 31 height 9
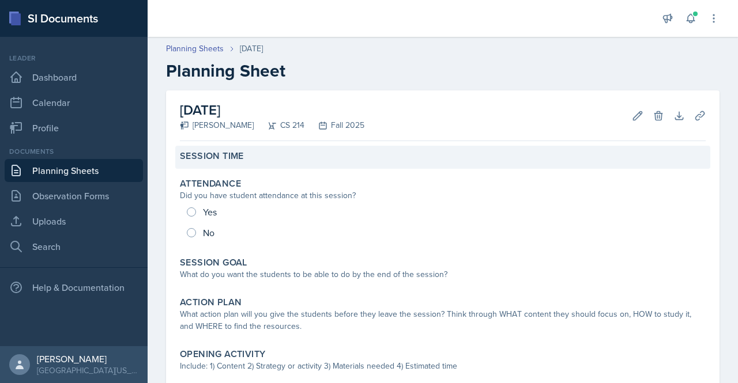
click at [304, 156] on div "Session Time" at bounding box center [443, 156] width 526 height 12
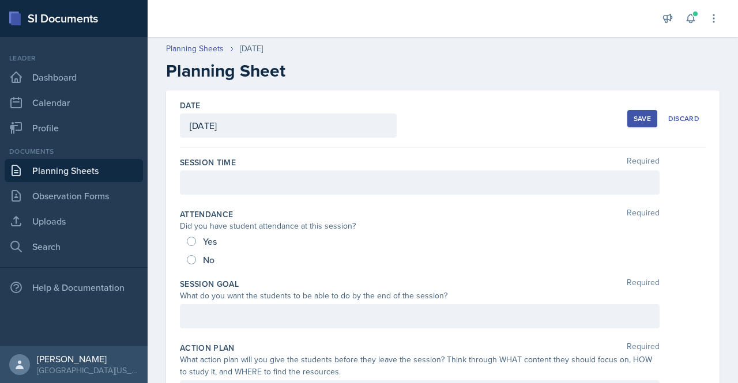
click at [304, 183] on div at bounding box center [420, 183] width 480 height 24
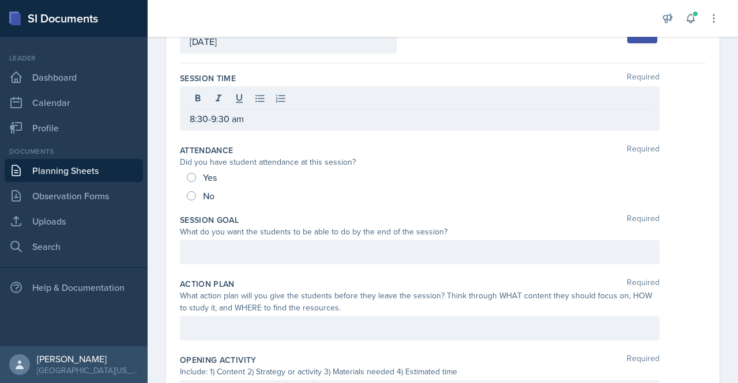
scroll to position [99, 0]
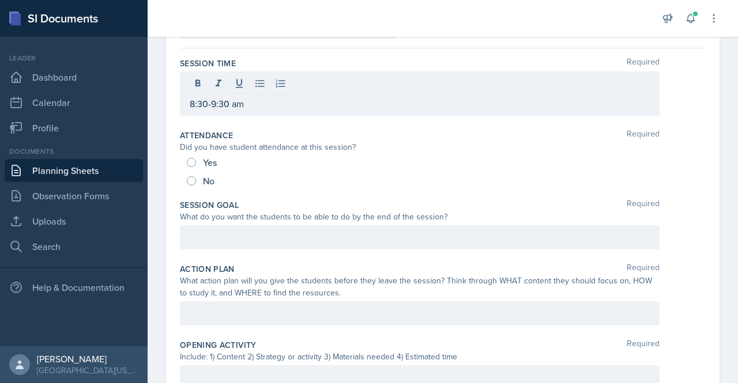
click at [338, 236] on div at bounding box center [420, 237] width 480 height 24
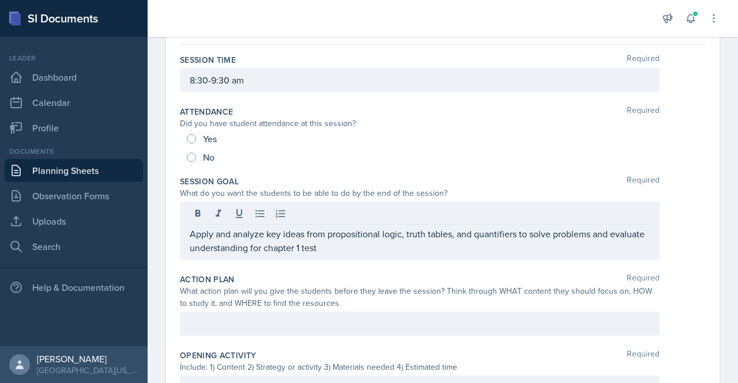
scroll to position [107, 0]
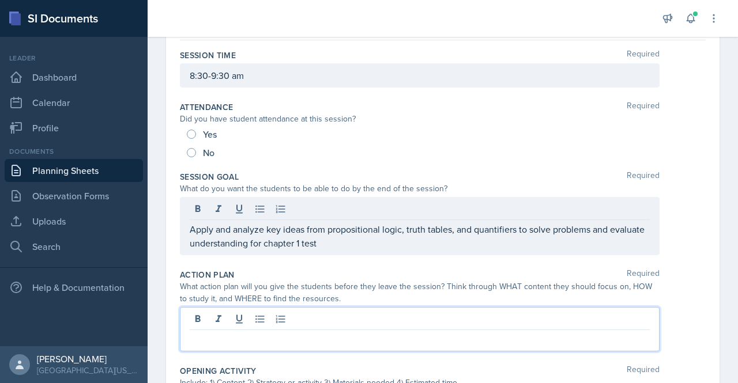
click at [281, 311] on div at bounding box center [420, 329] width 480 height 44
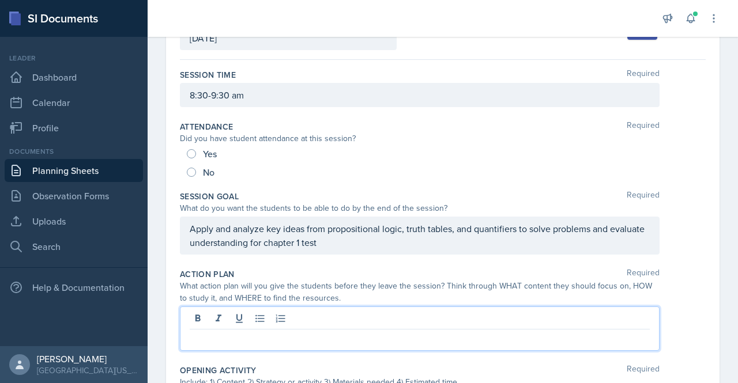
click at [259, 340] on p at bounding box center [420, 339] width 460 height 14
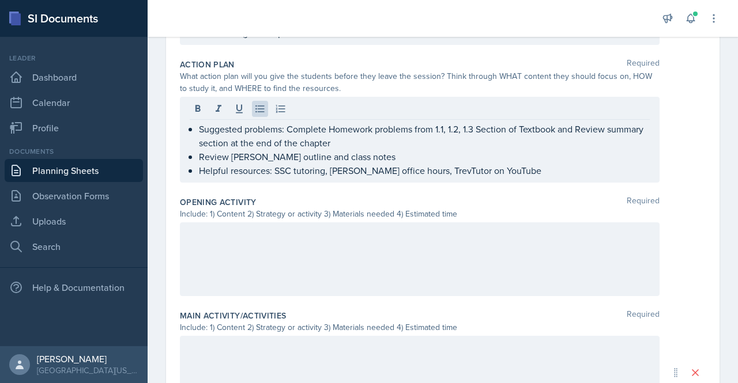
scroll to position [338, 0]
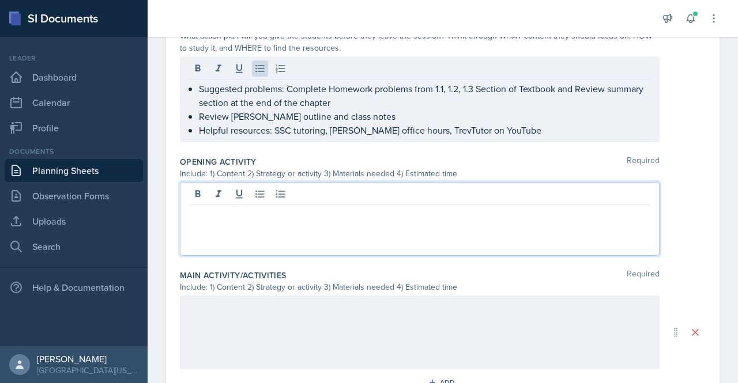
click at [322, 194] on div at bounding box center [420, 219] width 480 height 74
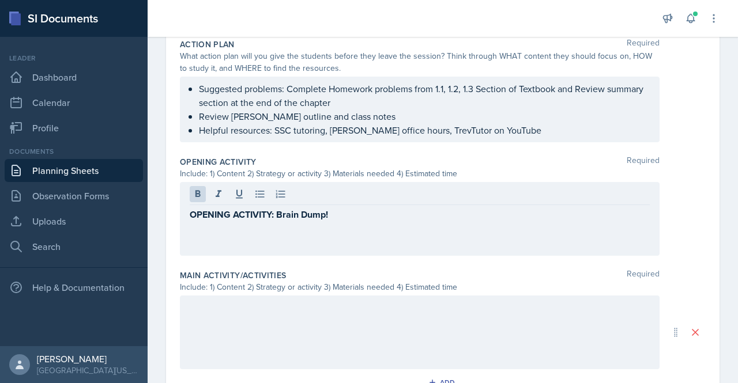
click at [322, 194] on div at bounding box center [420, 195] width 460 height 19
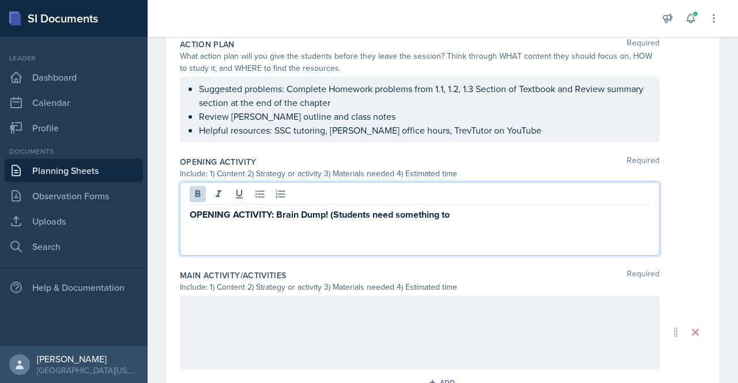
click at [333, 212] on strong "OPENING ACTIVITY: Brain Dump! (Students need something to" at bounding box center [320, 214] width 260 height 13
drag, startPoint x: 278, startPoint y: 213, endPoint x: 462, endPoint y: 216, distance: 183.3
click at [462, 216] on p "OPENING ACTIVITY: Brain Dump! (Students need something to" at bounding box center [420, 215] width 460 height 14
click at [202, 198] on icon at bounding box center [198, 195] width 12 height 12
click at [478, 209] on p "OPENING ACTIVITY: Brain Dump! (Students need something to" at bounding box center [420, 215] width 460 height 14
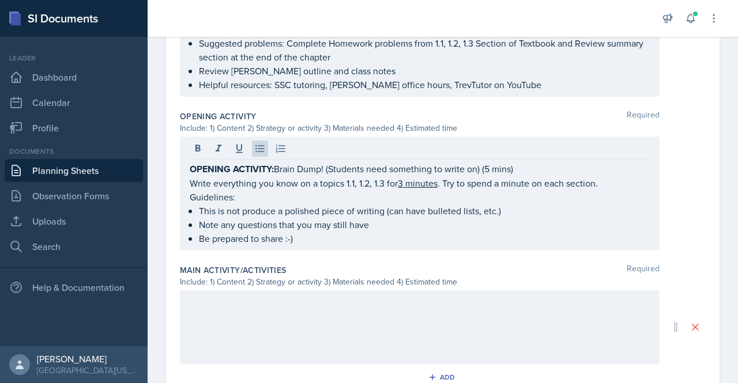
scroll to position [385, 0]
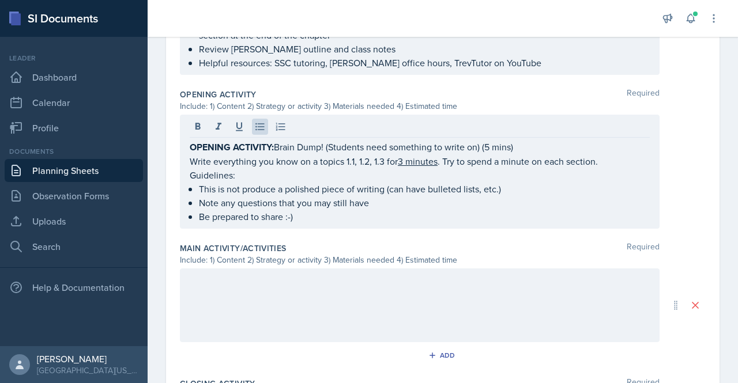
click at [333, 283] on p at bounding box center [420, 281] width 460 height 14
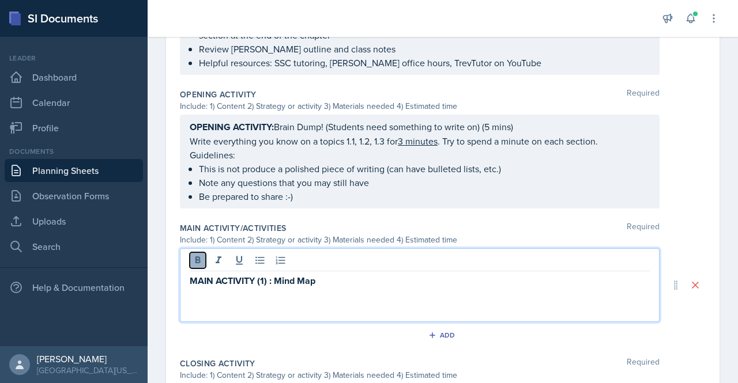
click at [201, 261] on icon at bounding box center [198, 261] width 12 height 12
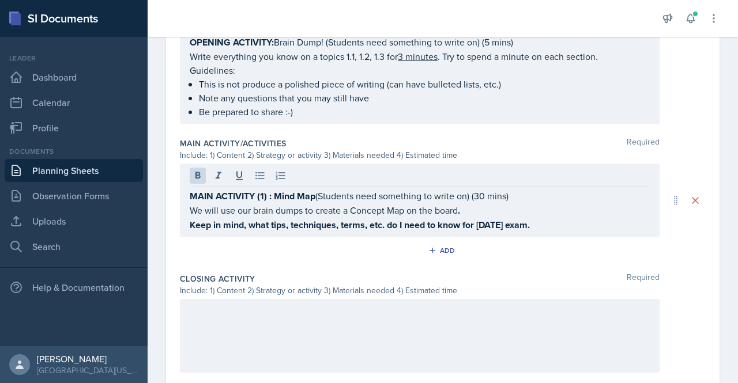
scroll to position [518, 0]
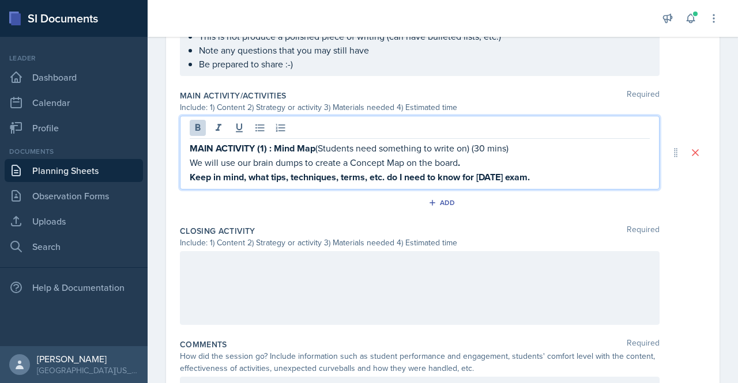
drag, startPoint x: 560, startPoint y: 176, endPoint x: 184, endPoint y: 202, distance: 376.8
click at [184, 202] on div "Main Activity/Activities Required Include: 1) Content 2) Strategy or activity 3…" at bounding box center [443, 152] width 526 height 135
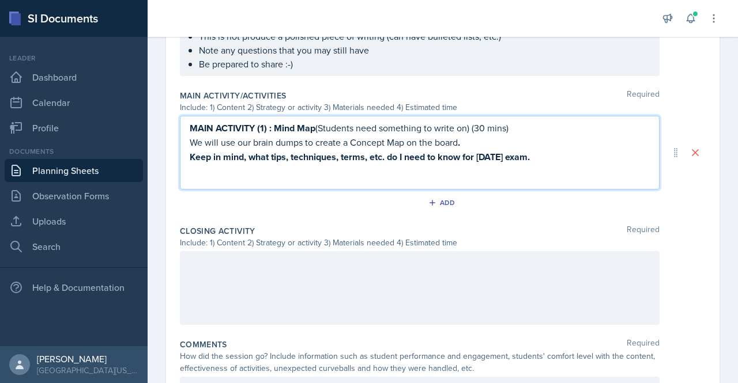
scroll to position [498, 0]
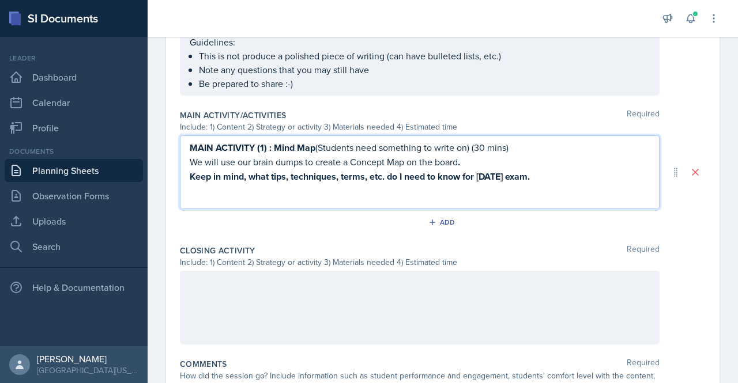
click at [259, 164] on p "We will use our brain dumps to create a Concept Map on the board ." at bounding box center [420, 162] width 460 height 14
click at [265, 178] on strong "Keep in mind, what tips, techniques, terms, etc. do I need to know for [DATE] e…" at bounding box center [360, 176] width 340 height 13
click at [435, 219] on div "Add" at bounding box center [443, 222] width 25 height 9
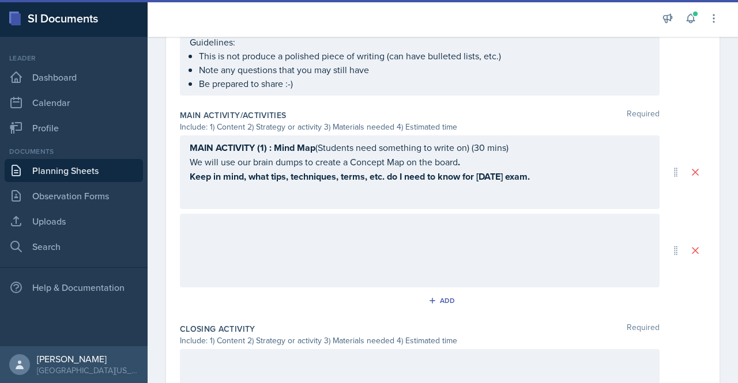
click at [301, 193] on div "MAIN ACTIVITY (1) : Mind Map (Students need something to write on) (30 mins) We…" at bounding box center [420, 172] width 480 height 74
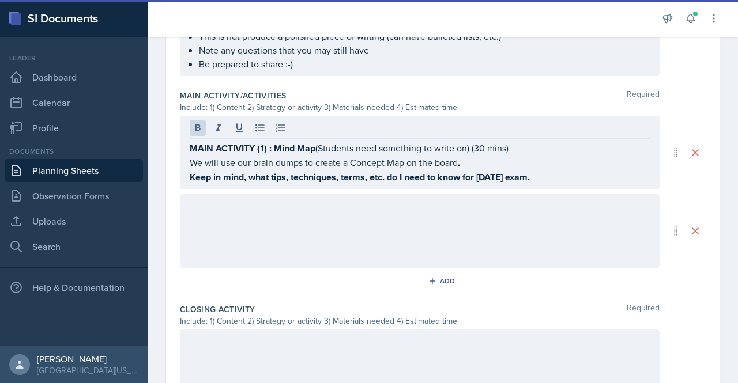
click at [276, 228] on div at bounding box center [420, 231] width 480 height 74
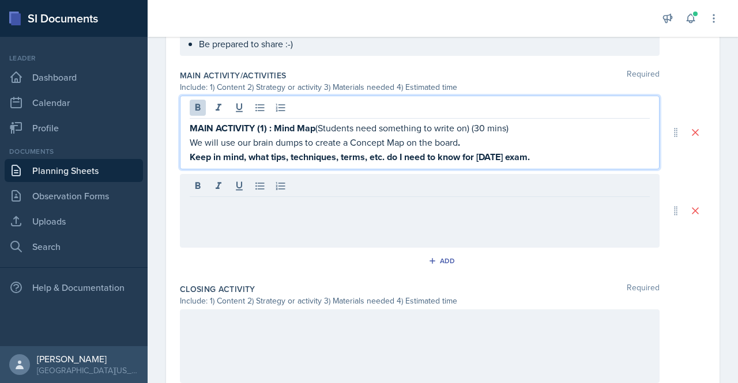
click at [302, 99] on div "MAIN ACTIVITY (1) : Mind Map (Students need something to write on) (30 mins) We…" at bounding box center [420, 133] width 480 height 74
click at [302, 100] on div at bounding box center [420, 109] width 460 height 19
click at [303, 125] on strong "MAIN ACTIVITY (1) : Mind Map" at bounding box center [253, 128] width 126 height 13
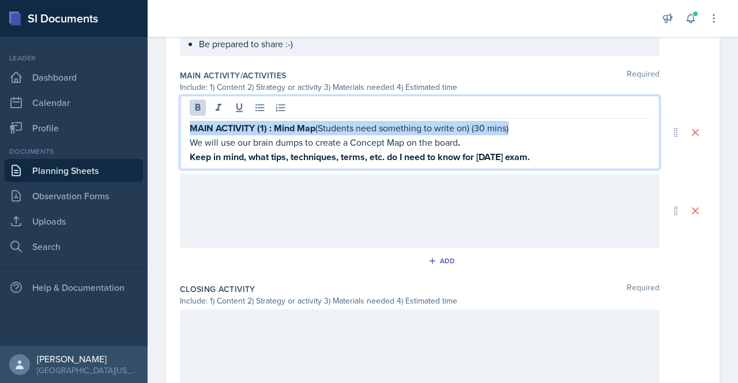
copy p "MAIN ACTIVITY (1) : Mind Map (Students need something to write on) (30 mins)"
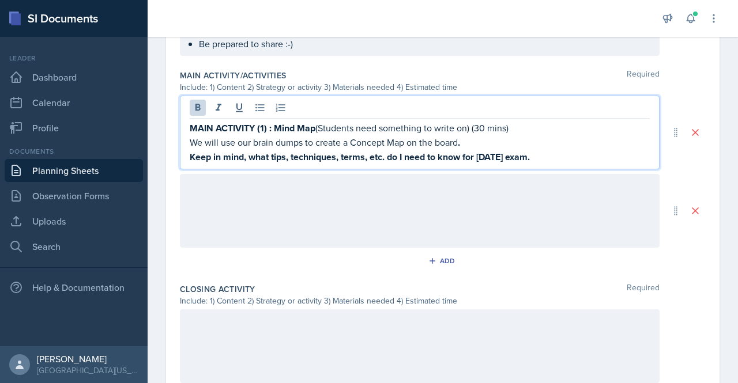
click at [247, 188] on div at bounding box center [420, 211] width 480 height 74
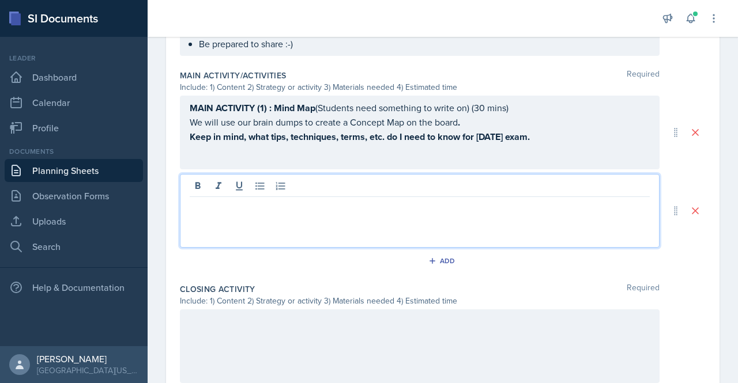
paste div
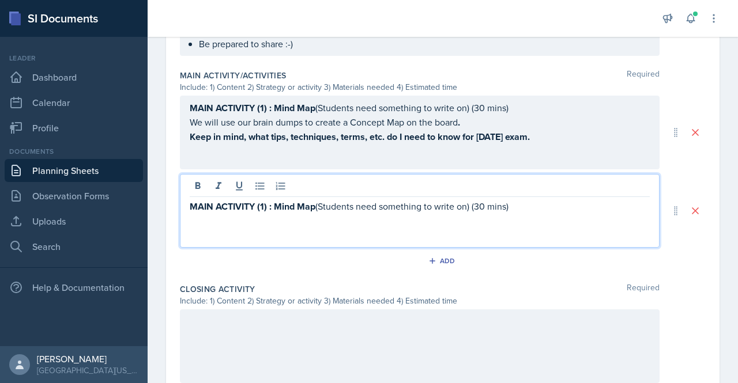
click at [265, 202] on strong "MAIN ACTIVITY (1) : Mind Map" at bounding box center [253, 206] width 126 height 13
drag, startPoint x: 276, startPoint y: 203, endPoint x: 316, endPoint y: 207, distance: 40.5
click at [316, 207] on strong "MAIN ACTIVITY (2) : Mind Map" at bounding box center [253, 206] width 127 height 13
click at [486, 204] on p "MAIN ACTIVITY (2) : Problems (Students need something to write on) (30 mins)" at bounding box center [420, 206] width 460 height 14
click at [485, 101] on div "MAIN ACTIVITY (1) : Mind Map (Students need something to write on) (30 mins) We…" at bounding box center [420, 133] width 480 height 74
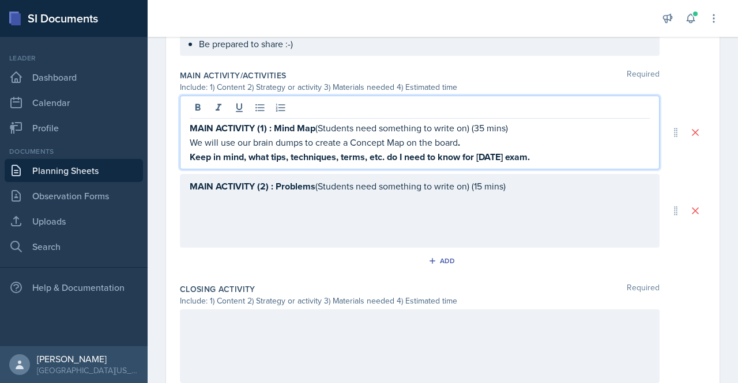
click at [525, 193] on div "MAIN ACTIVITY (2) : Problems (Students need something to write on) (15 mins)" at bounding box center [420, 211] width 480 height 74
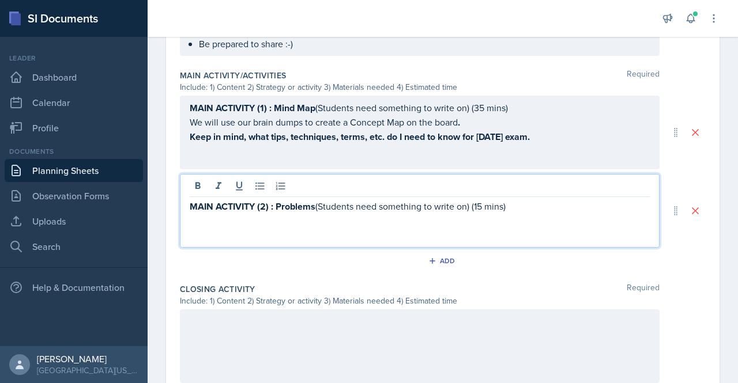
scroll to position [558, 0]
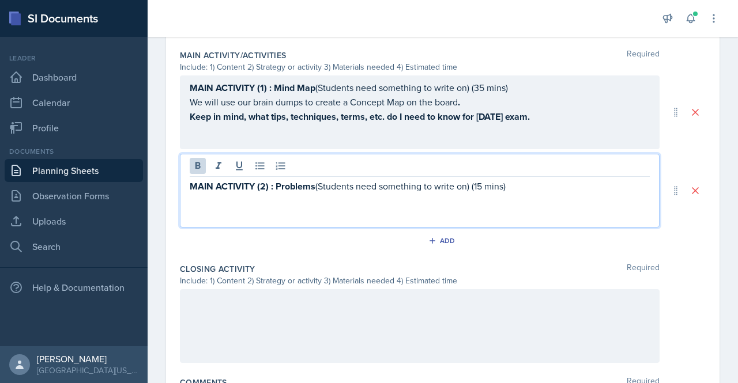
click at [306, 186] on strong "MAIN ACTIVITY (2) : Problems" at bounding box center [253, 186] width 126 height 13
drag, startPoint x: 272, startPoint y: 187, endPoint x: 326, endPoint y: 242, distance: 77.0
click at [326, 242] on div "Main Activity/Activities Required Include: 1) Content 2) Strategy or activity 3…" at bounding box center [443, 152] width 526 height 214
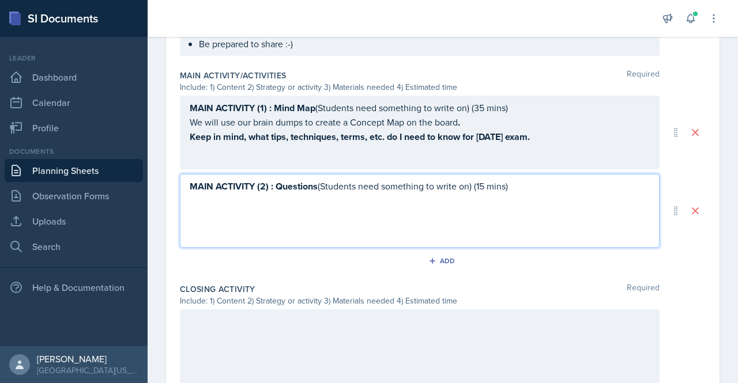
click at [326, 242] on div "MAIN ACTIVITY (2) : Questions (Students need something to write on) (15 mins)" at bounding box center [420, 211] width 480 height 74
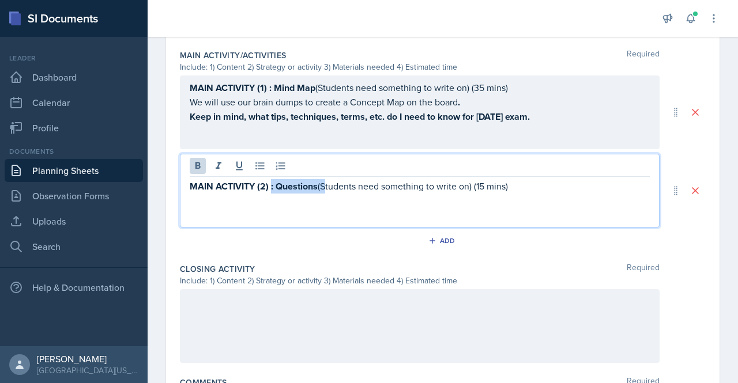
click at [271, 183] on strong "MAIN ACTIVITY (2) : Questions" at bounding box center [254, 186] width 128 height 13
click at [272, 89] on div "MAIN ACTIVITY (1) : Mind Map (Students need something to write on) (35 mins) We…" at bounding box center [420, 113] width 480 height 74
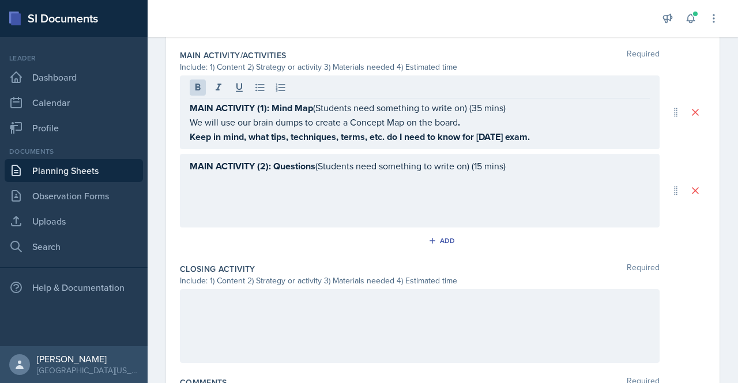
click at [533, 176] on div "MAIN ACTIVITY (2): Questions (Students need something to write on) (15 mins)" at bounding box center [420, 191] width 480 height 74
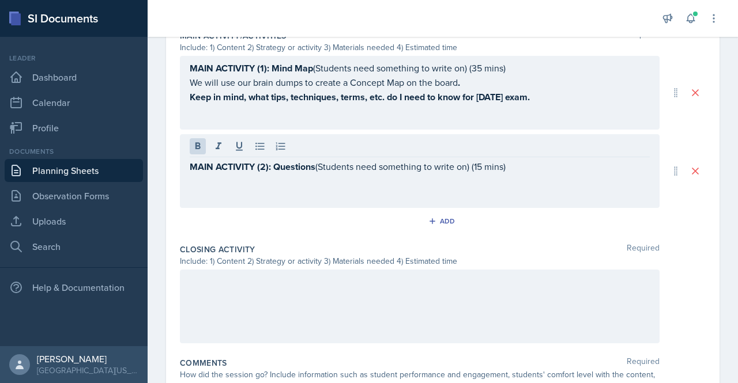
click at [526, 174] on div "MAIN ACTIVITY (2): Questions (Students need something to write on) (15 mins)" at bounding box center [420, 171] width 480 height 74
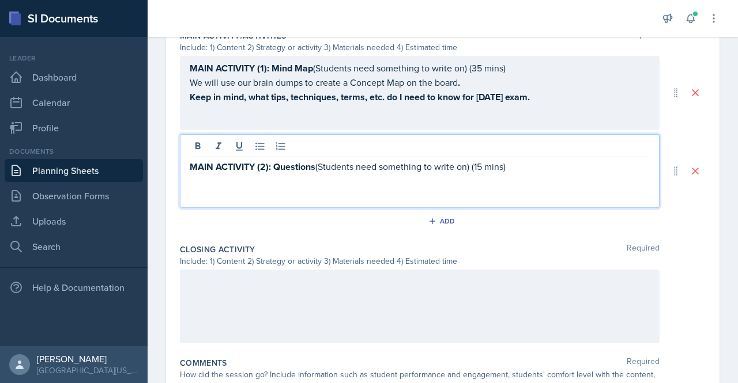
click at [521, 163] on p "MAIN ACTIVITY (2): Questions (Students need something to write on) (15 mins)" at bounding box center [420, 167] width 460 height 14
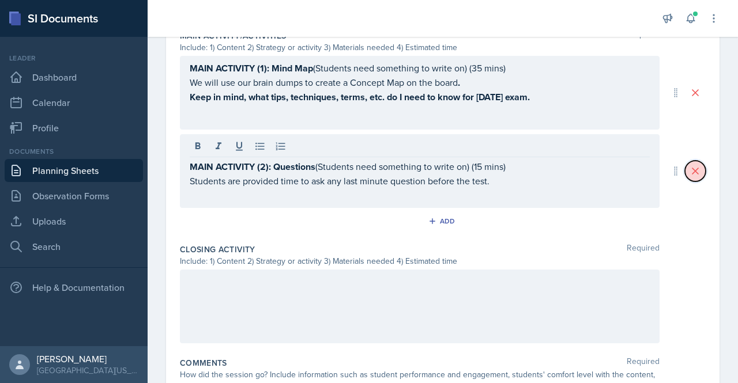
click at [689, 170] on icon at bounding box center [695, 171] width 12 height 12
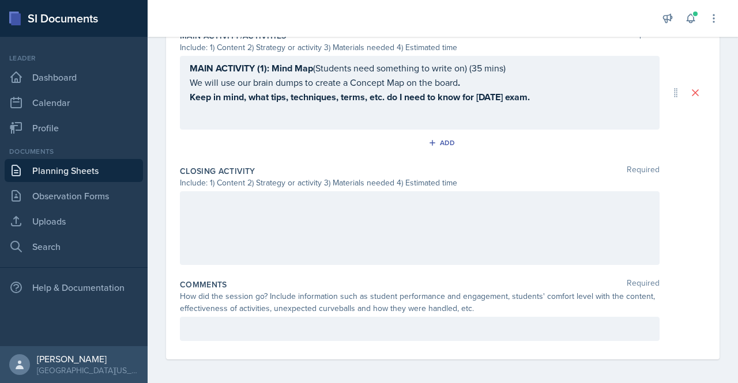
click at [308, 223] on div at bounding box center [420, 228] width 480 height 74
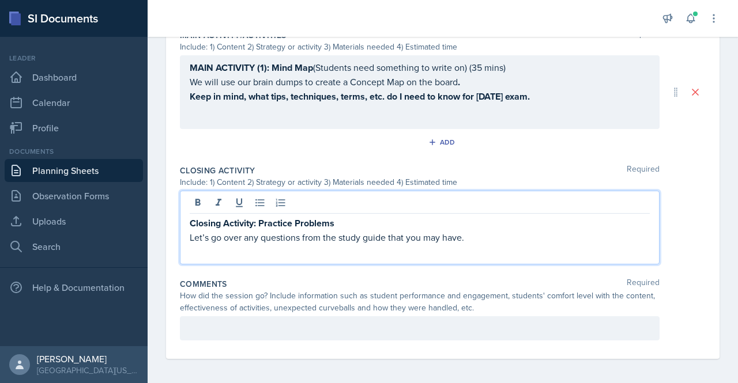
click at [369, 223] on p "Closing Activity: Practice Problems" at bounding box center [420, 223] width 460 height 14
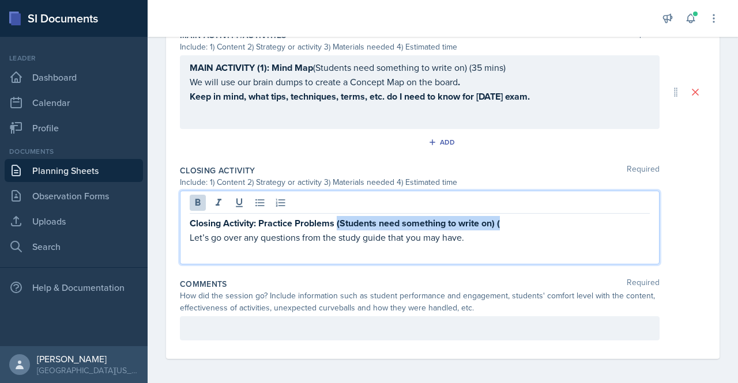
drag, startPoint x: 338, startPoint y: 217, endPoint x: 522, endPoint y: 216, distance: 183.9
click at [523, 216] on p "Closing Activity: Practice Problems (Students need something to write on) (" at bounding box center [420, 223] width 460 height 14
click at [201, 205] on icon at bounding box center [198, 203] width 12 height 12
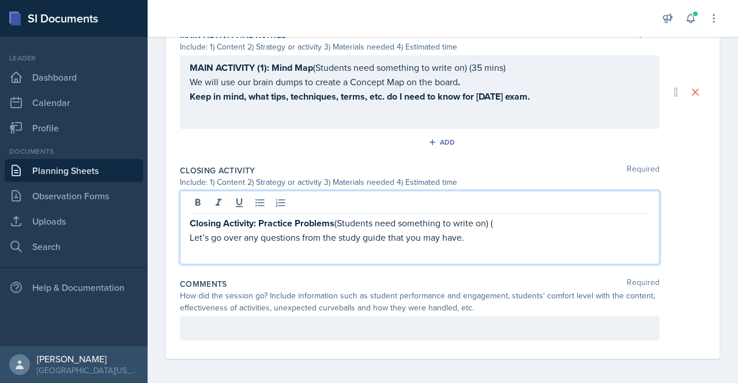
click at [526, 222] on p "Closing Activity: Practice Problems (Students need something to write on) (" at bounding box center [420, 223] width 460 height 14
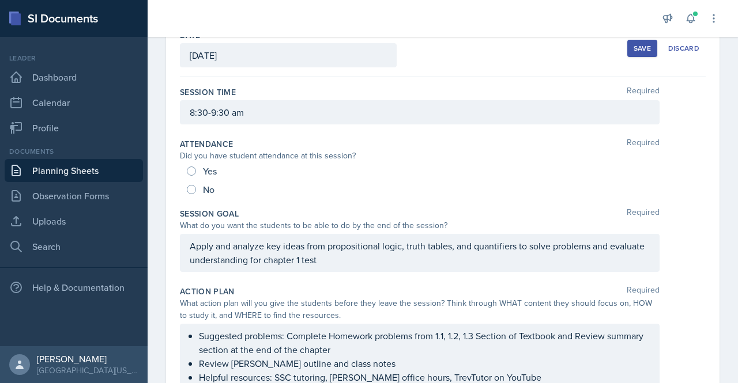
scroll to position [0, 0]
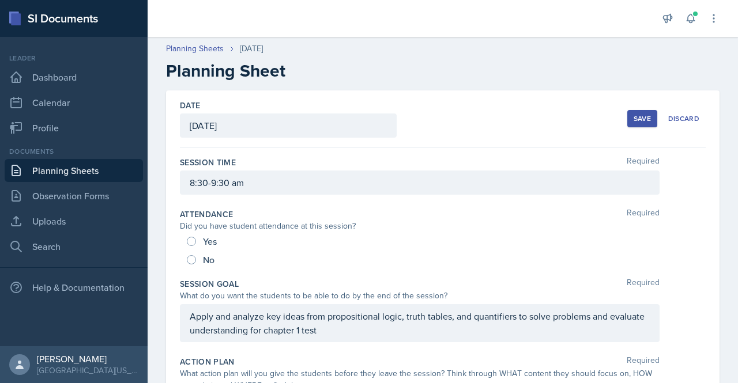
click at [638, 116] on div "Save" at bounding box center [642, 118] width 17 height 9
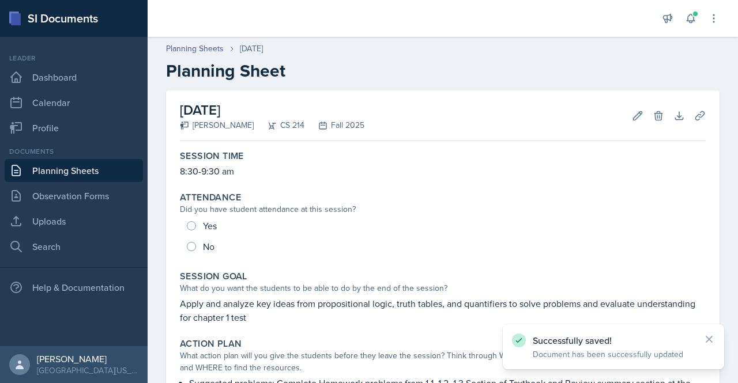
click at [65, 169] on link "Planning Sheets" at bounding box center [74, 170] width 138 height 23
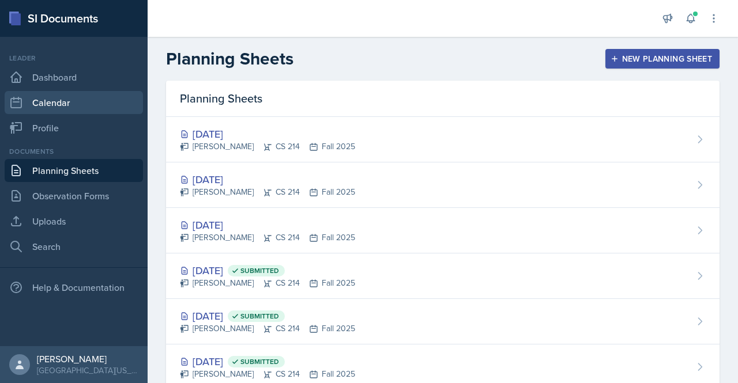
click at [57, 107] on link "Calendar" at bounding box center [74, 102] width 138 height 23
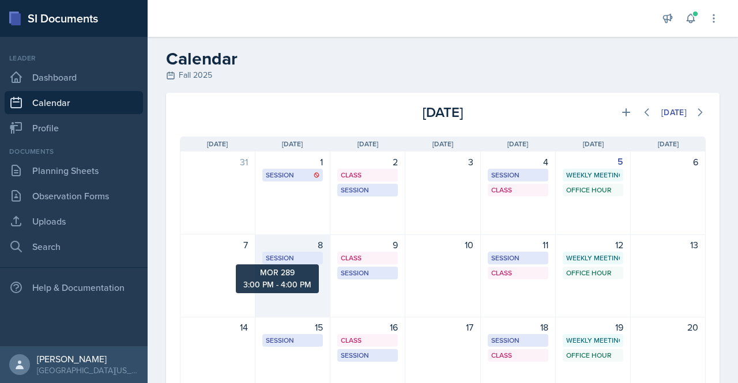
click at [294, 259] on div "Session" at bounding box center [293, 258] width 54 height 10
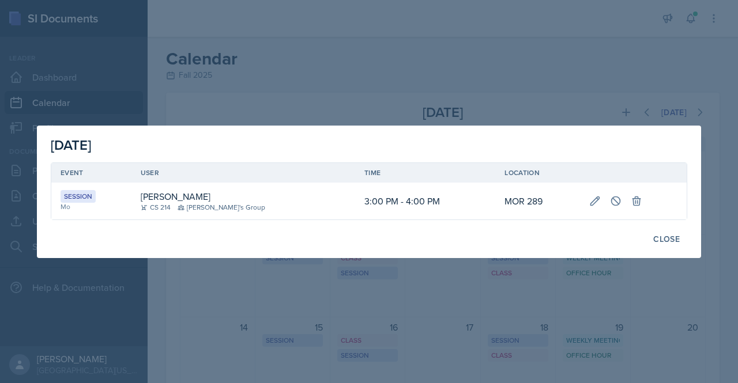
click at [135, 119] on div at bounding box center [369, 191] width 738 height 383
